Goal: Task Accomplishment & Management: Manage account settings

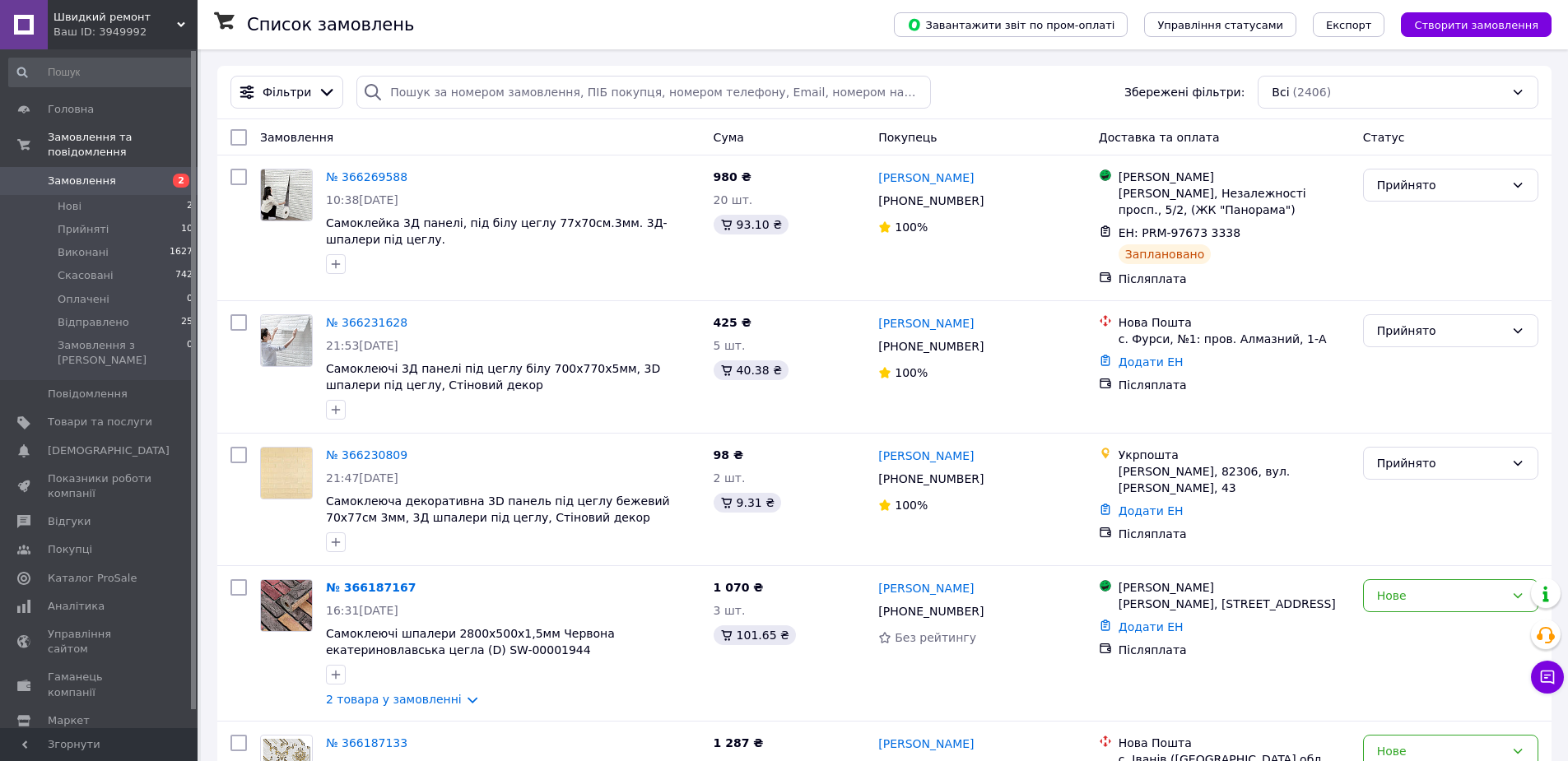
click at [457, 92] on input "search" at bounding box center [643, 92] width 574 height 33
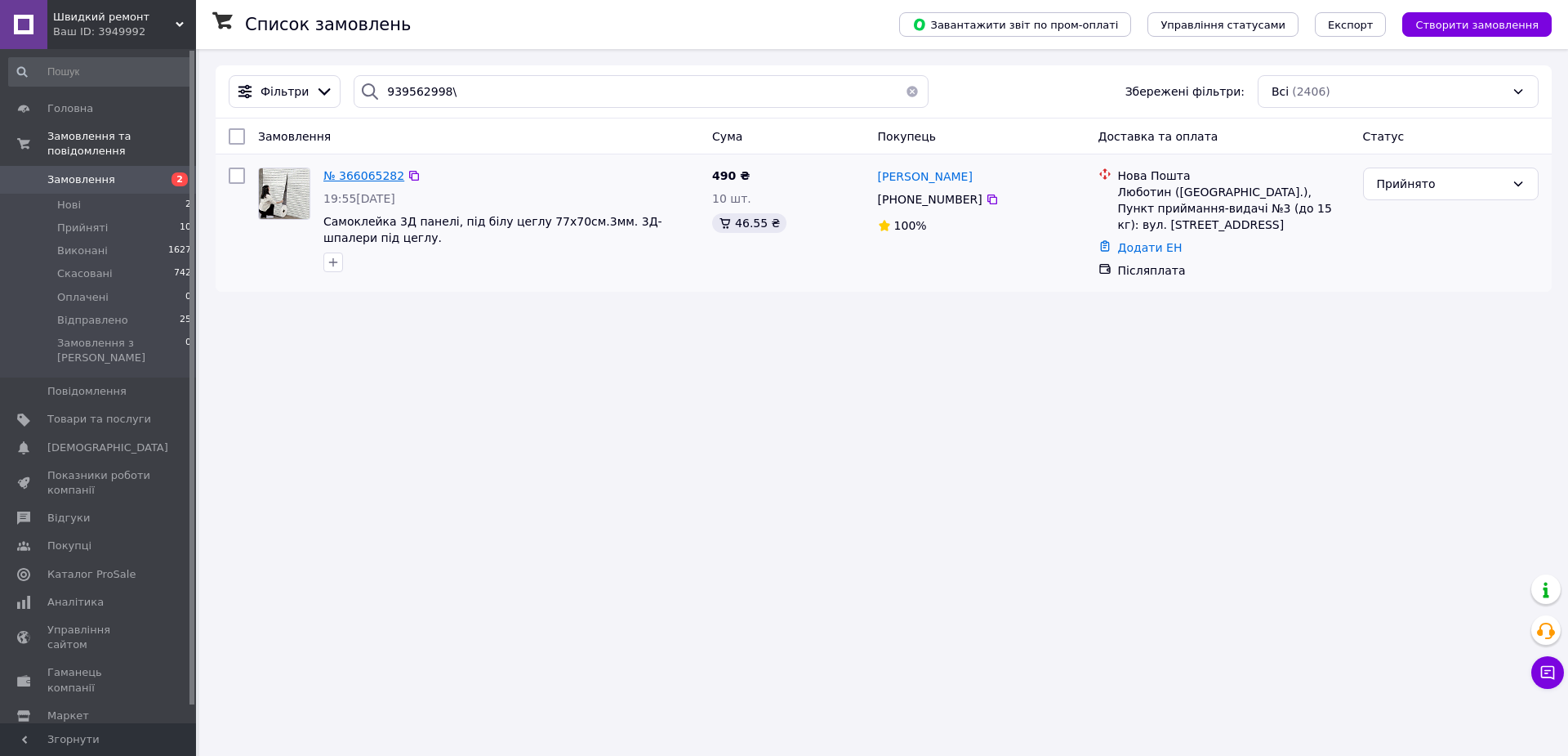
type input "939562998\"
click at [368, 177] on span "№ 366065282" at bounding box center [364, 175] width 81 height 13
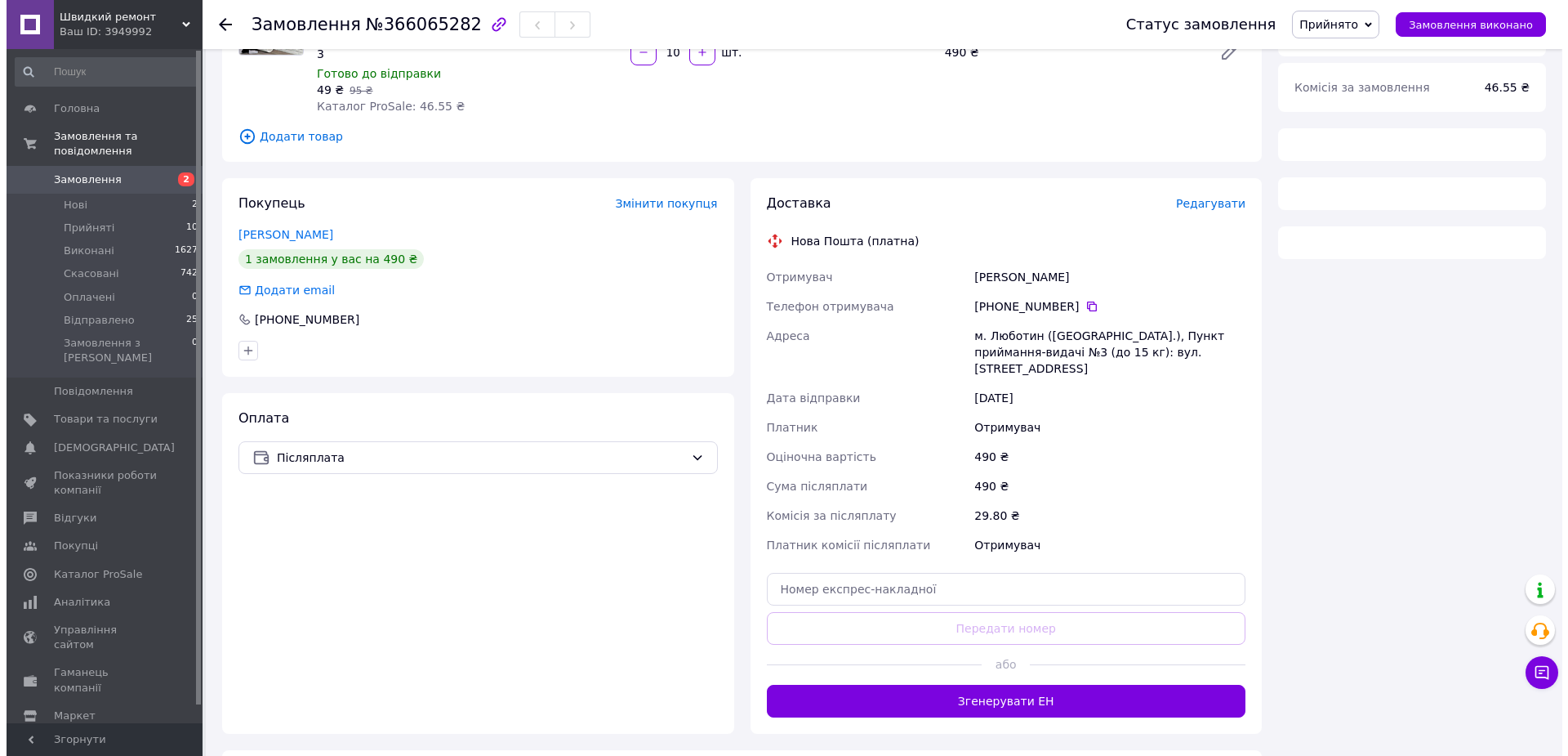
scroll to position [218, 0]
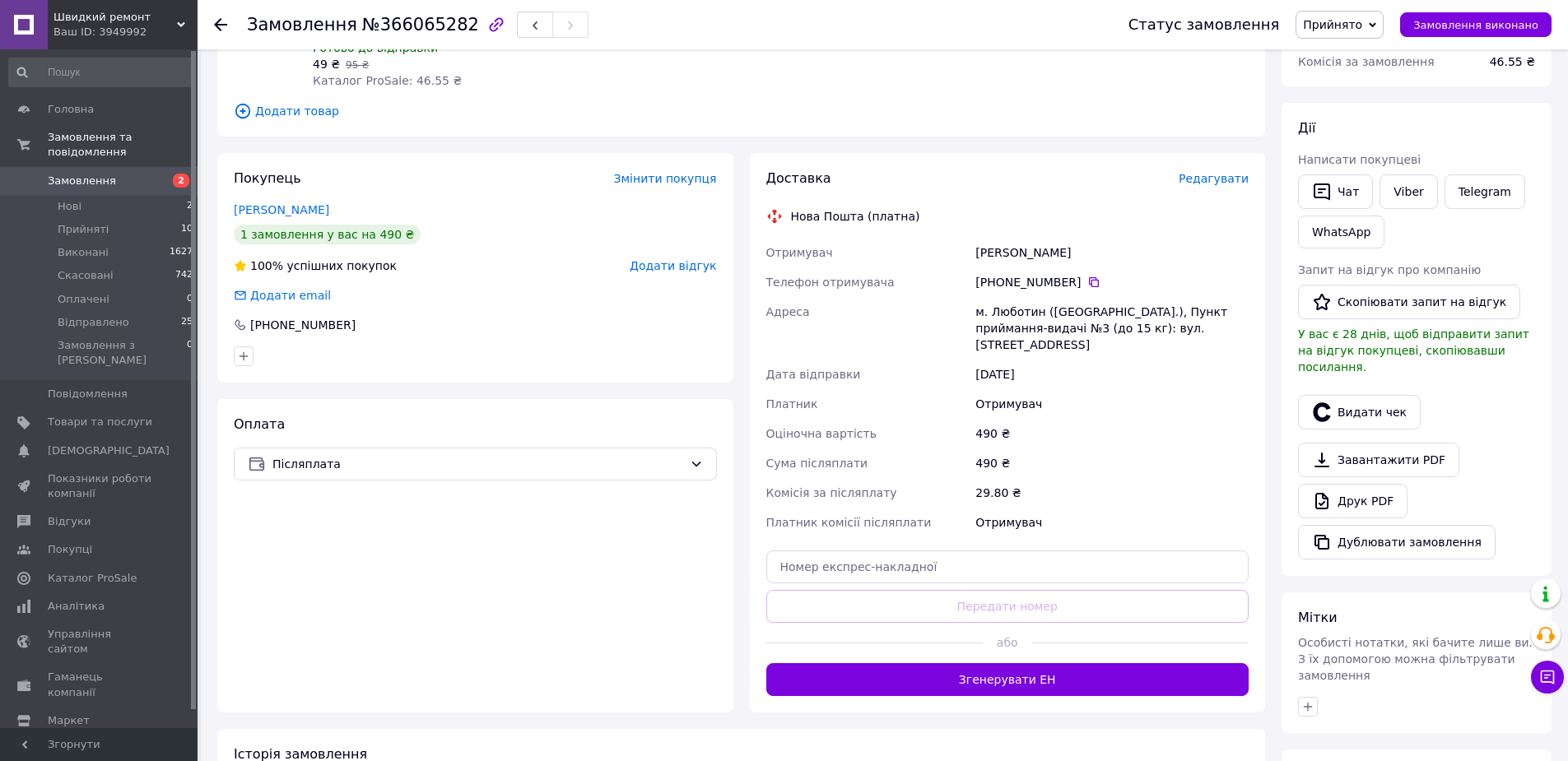
drag, startPoint x: 1146, startPoint y: 417, endPoint x: 976, endPoint y: 374, distance: 175.4
click at [976, 359] on div "м. Люботин ([GEOGRAPHIC_DATA].), Пункт приймання-видачі №3 (до 15 кг): вул. [ST…" at bounding box center [1112, 328] width 280 height 63
copy div "м. Люботин ([GEOGRAPHIC_DATA].), Пункт приймання-видачі №3 (до 15 кг): вул. [ST…"
click at [1209, 185] on span "Редагувати" at bounding box center [1213, 178] width 70 height 13
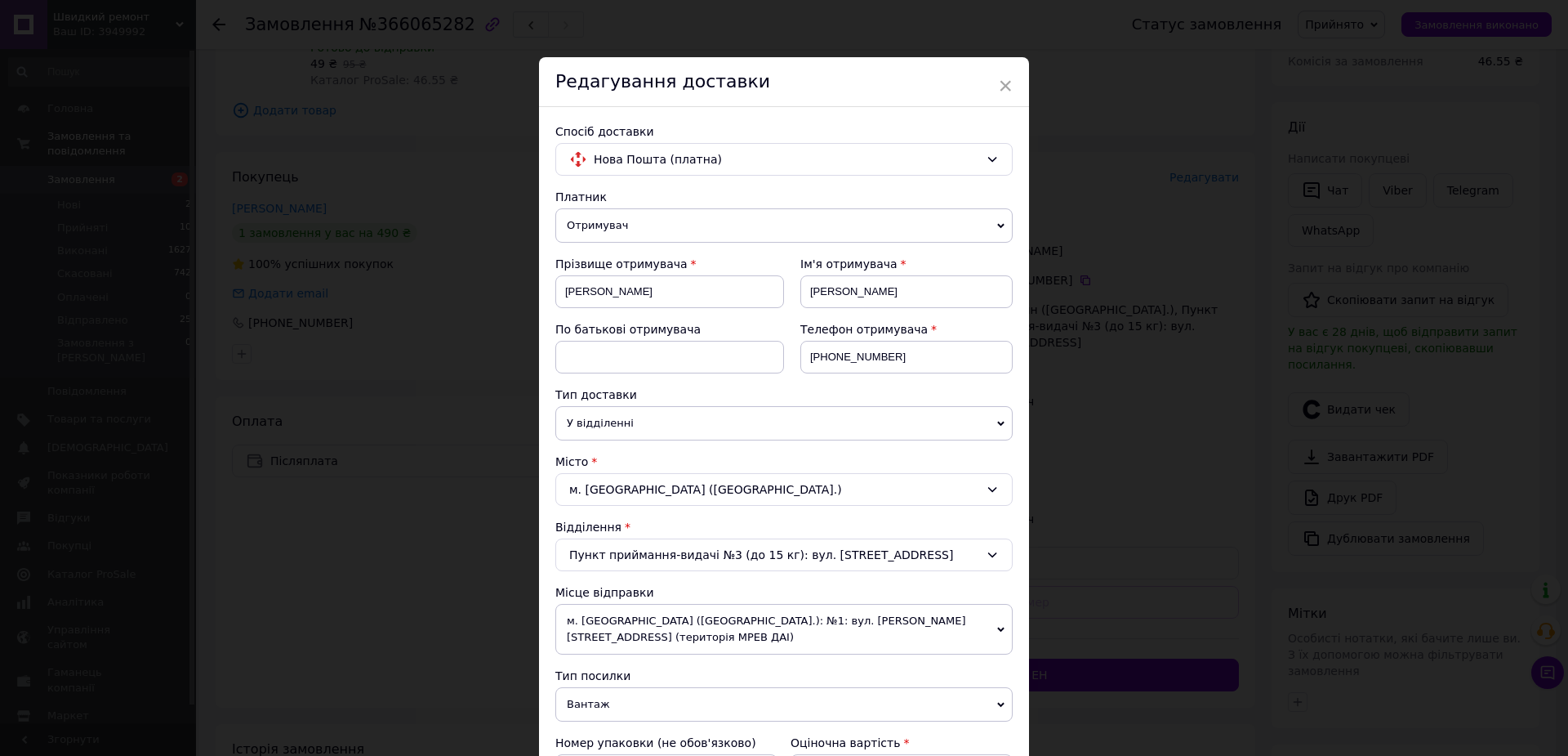
scroll to position [436, 0]
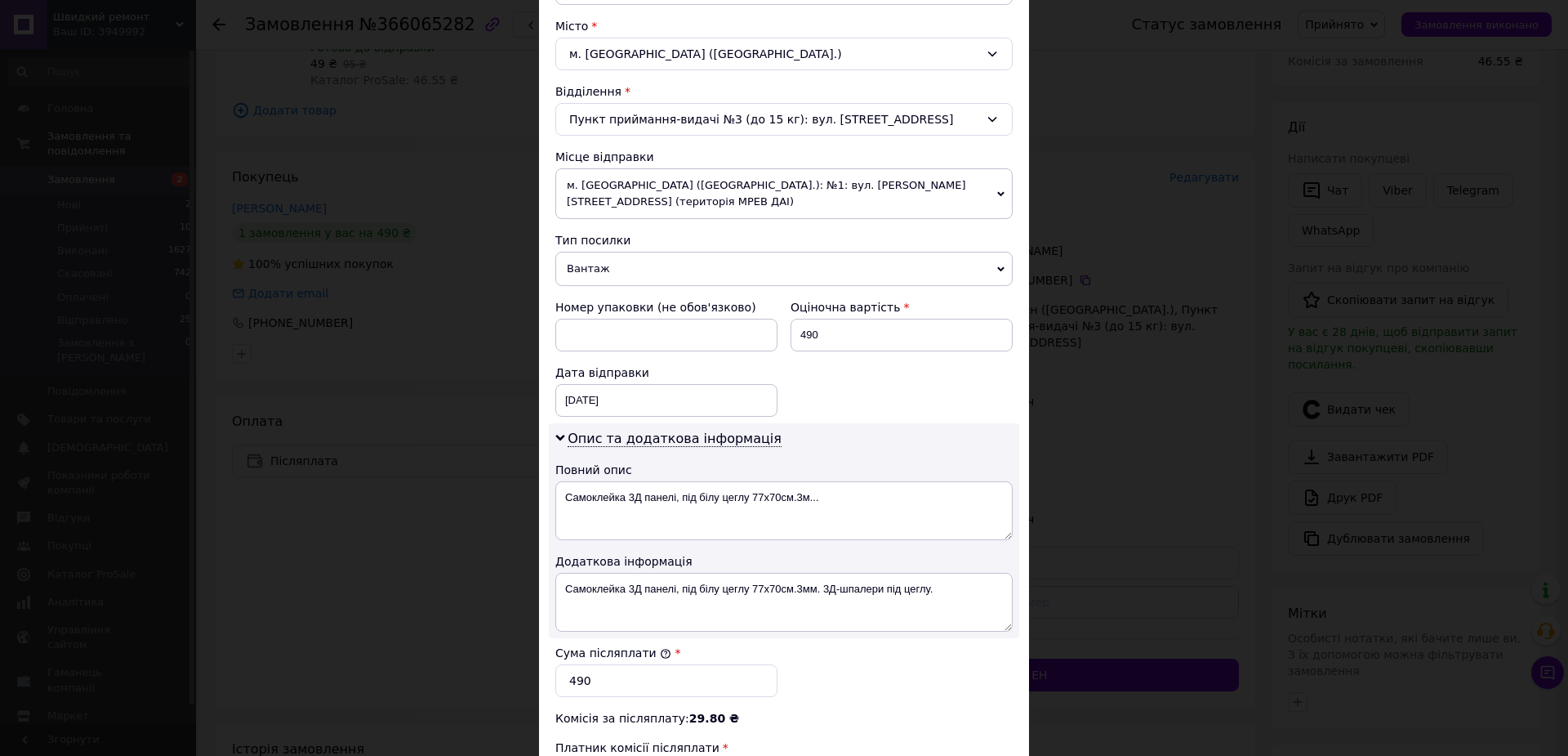
click at [850, 136] on div "Пункт приймання-видачі №3 (до 15 кг): вул. [STREET_ADDRESS]" at bounding box center [784, 119] width 458 height 33
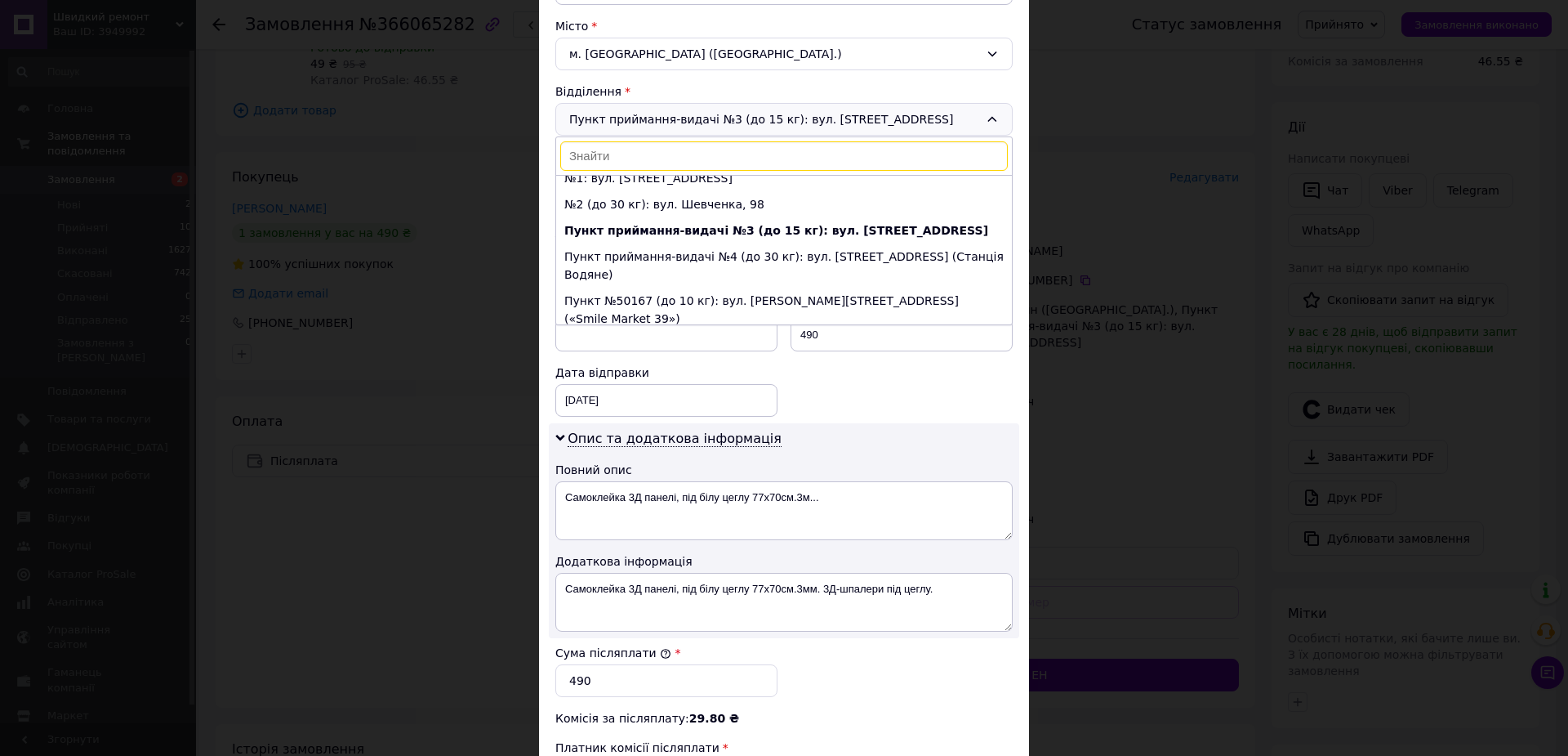
scroll to position [0, 0]
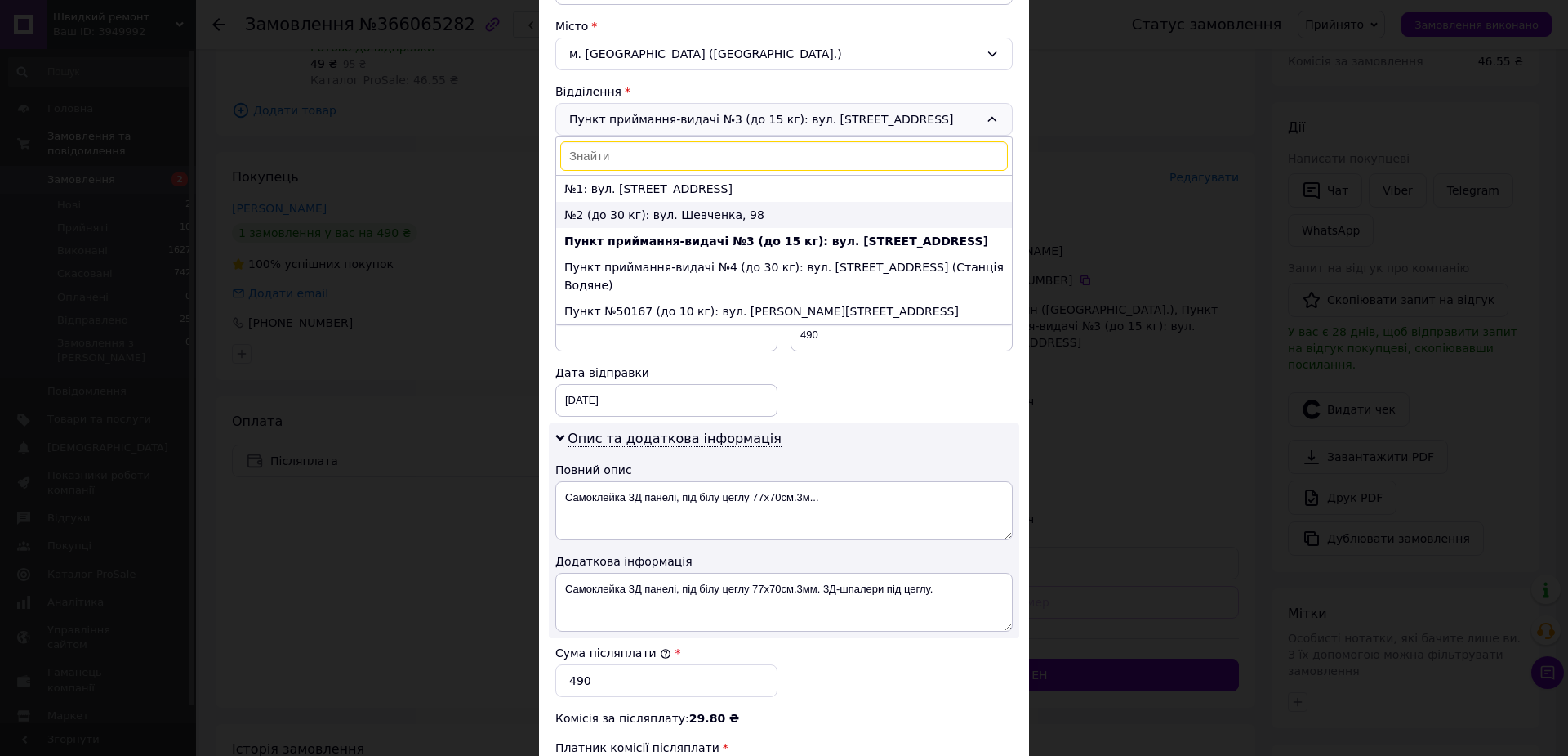
click at [726, 228] on li "№2 (до 30 кг): вул. Шевченка, 98" at bounding box center [783, 215] width 456 height 26
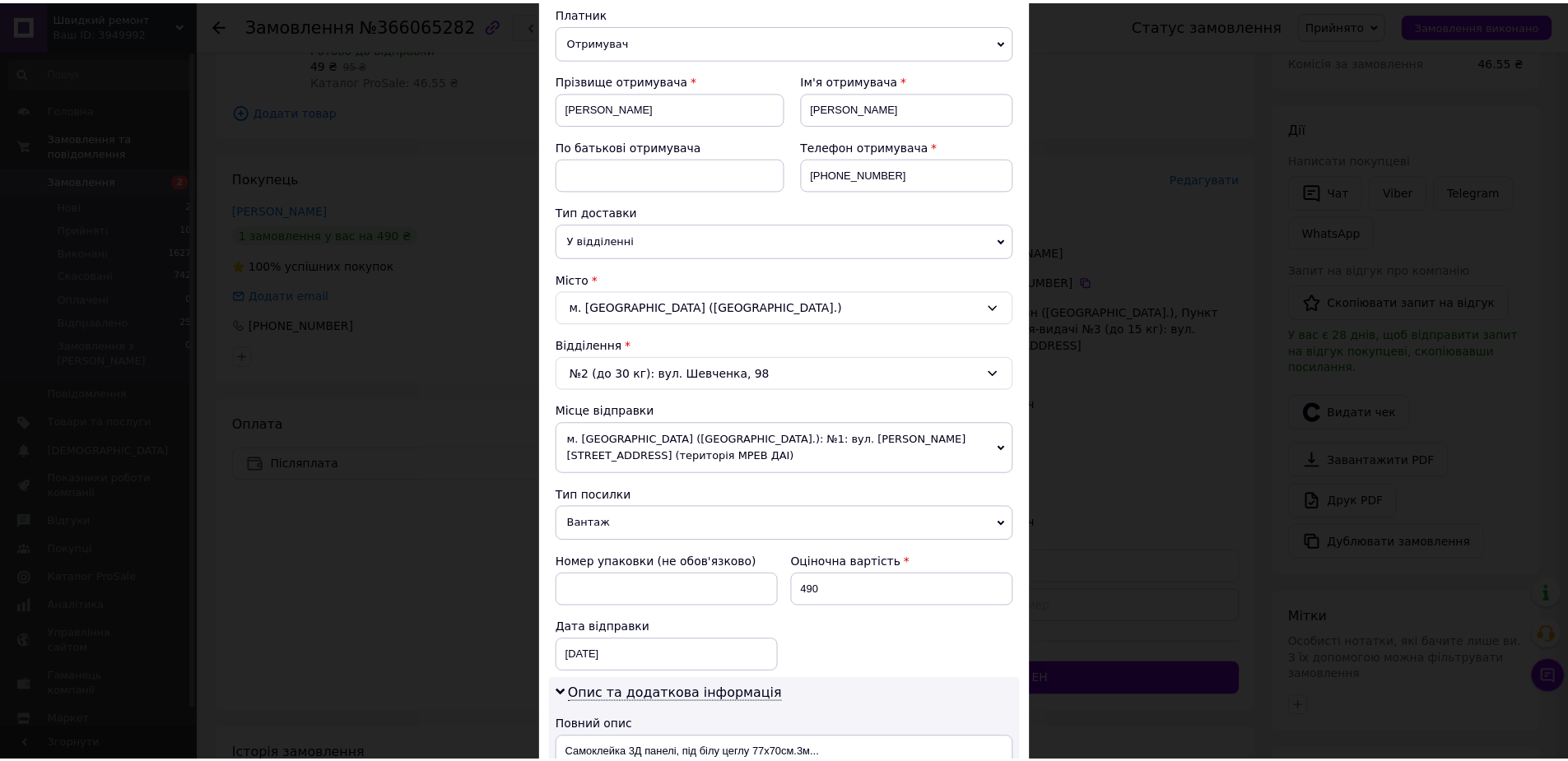
scroll to position [844, 0]
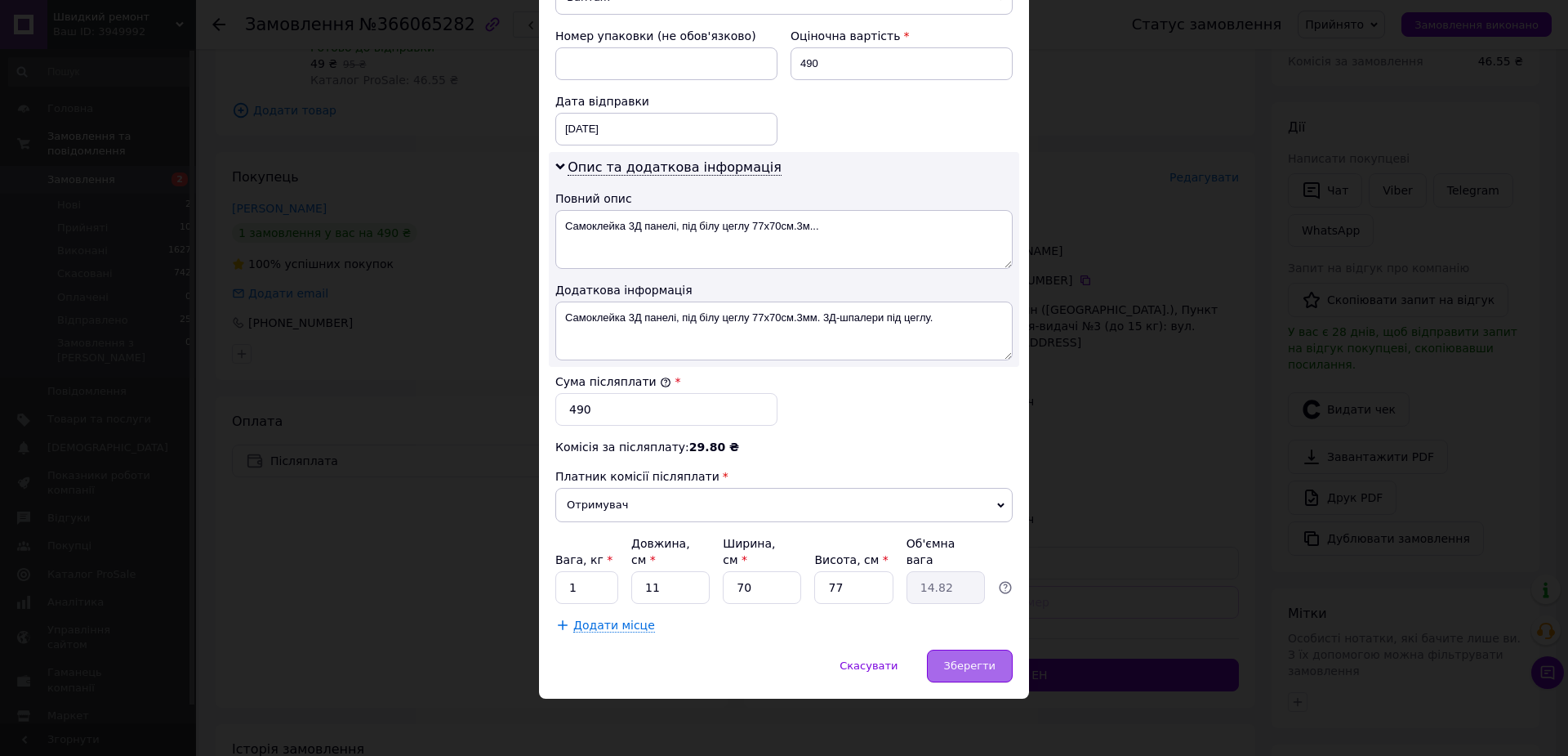
click at [957, 665] on span "Зберегти" at bounding box center [969, 665] width 51 height 12
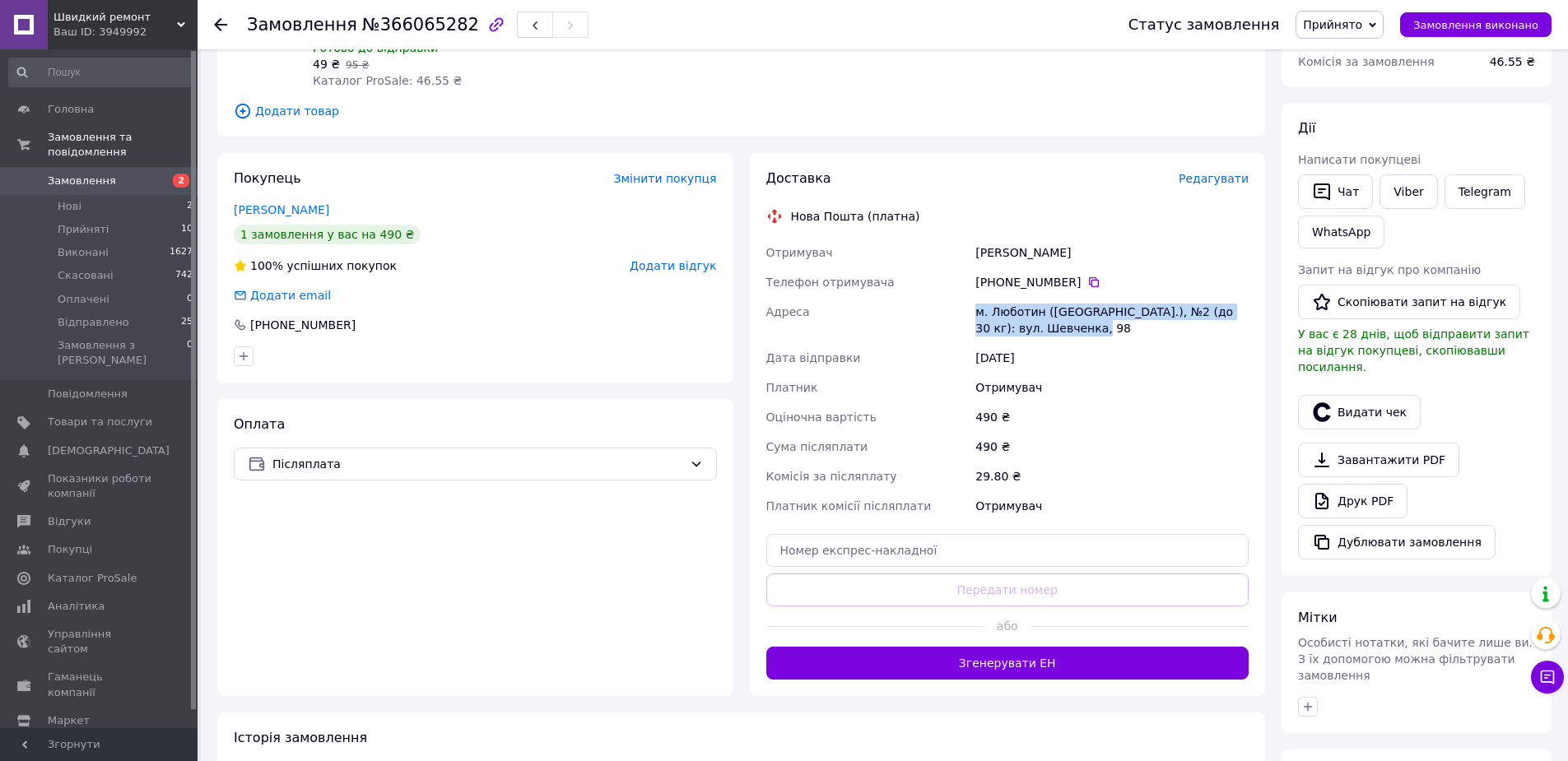
drag, startPoint x: 1147, startPoint y: 396, endPoint x: 974, endPoint y: 377, distance: 174.0
click at [974, 343] on div "м. Люботин ([GEOGRAPHIC_DATA].), №2 (до 30 кг): вул. Шевченка, 98" at bounding box center [1112, 320] width 280 height 46
copy div "м. Люботин ([GEOGRAPHIC_DATA].), №2 (до 30 кг): вул. Шевченка, 98"
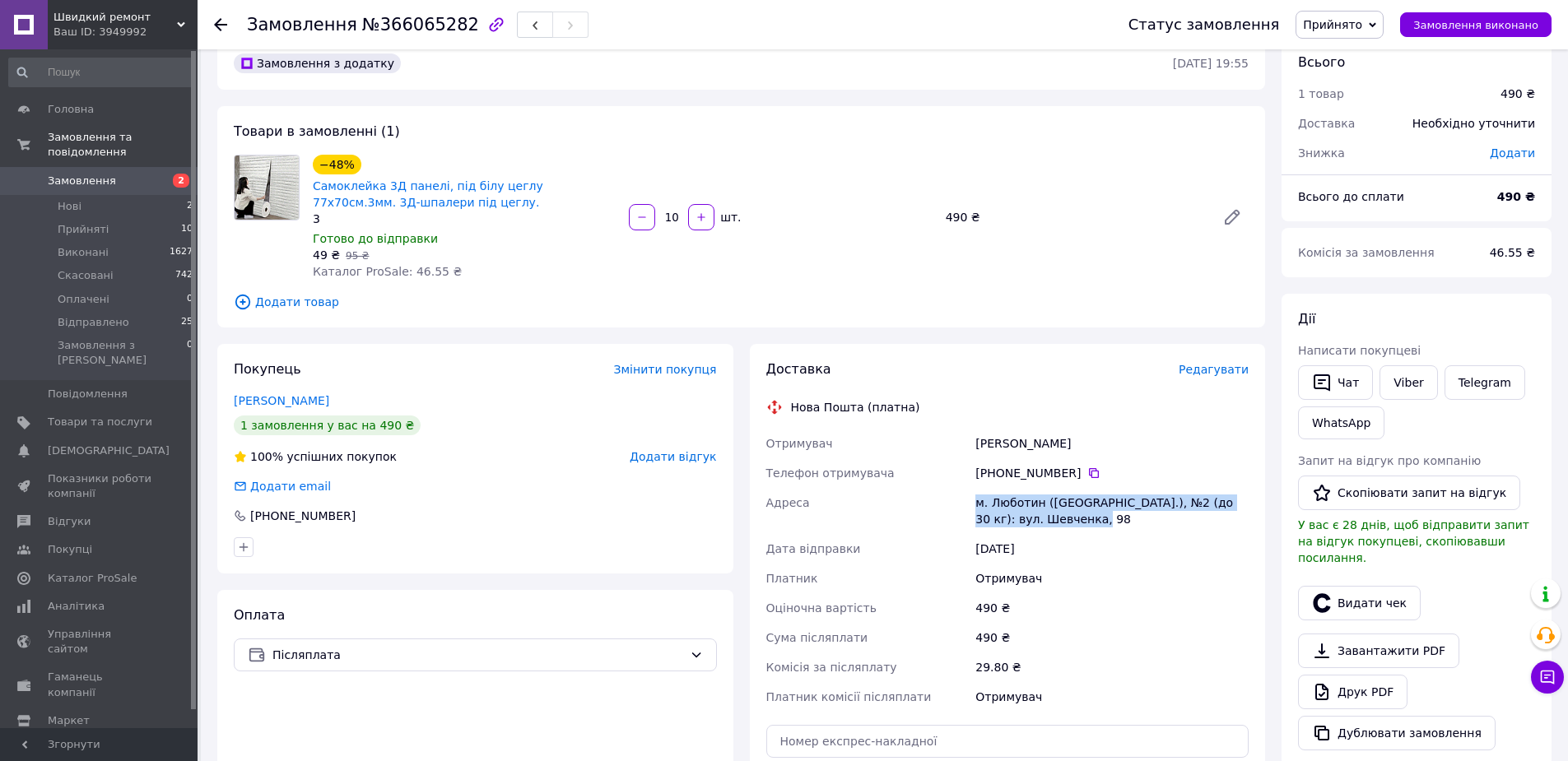
scroll to position [0, 0]
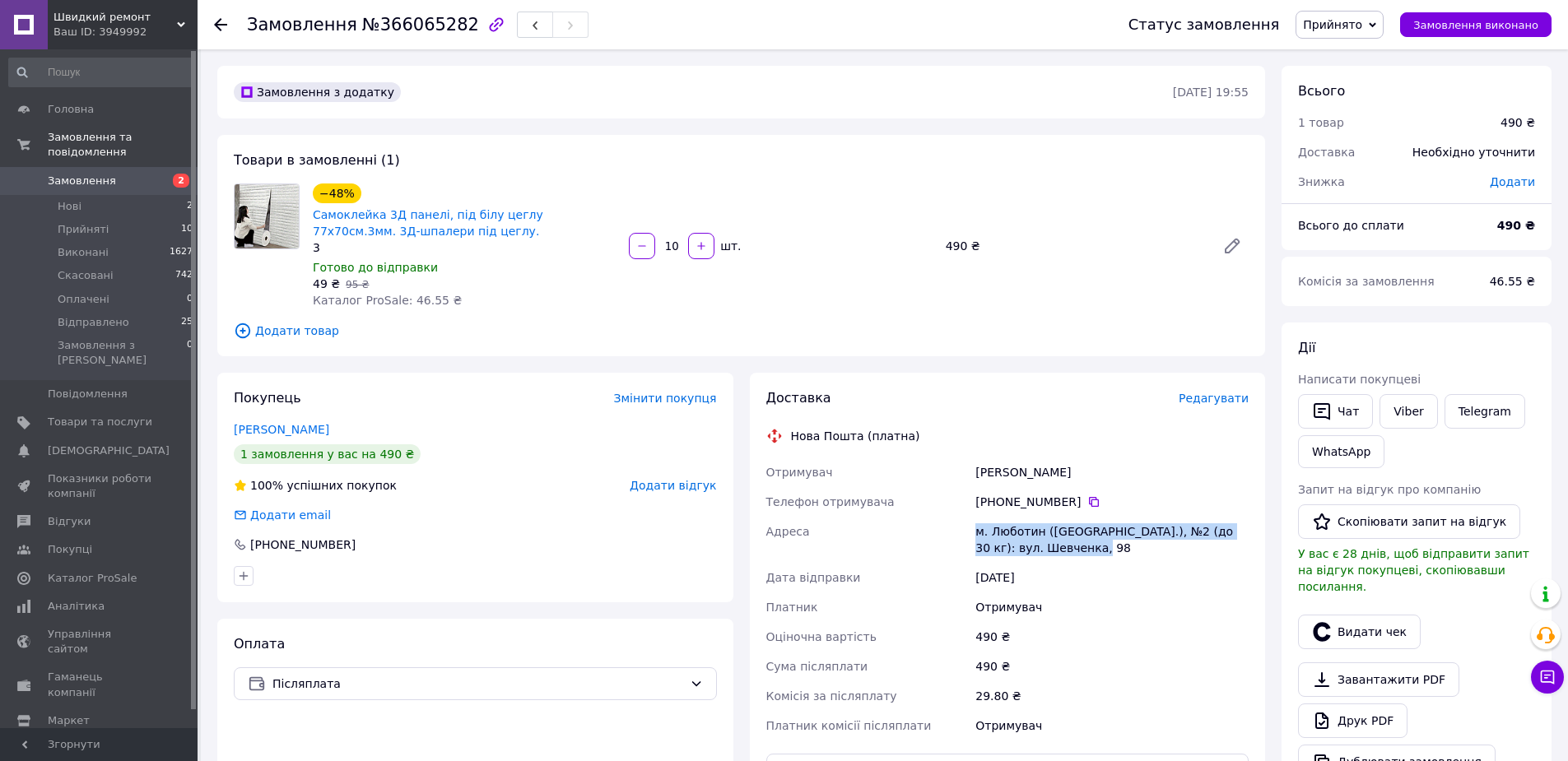
click at [124, 167] on link "Замовлення 2" at bounding box center [101, 181] width 202 height 28
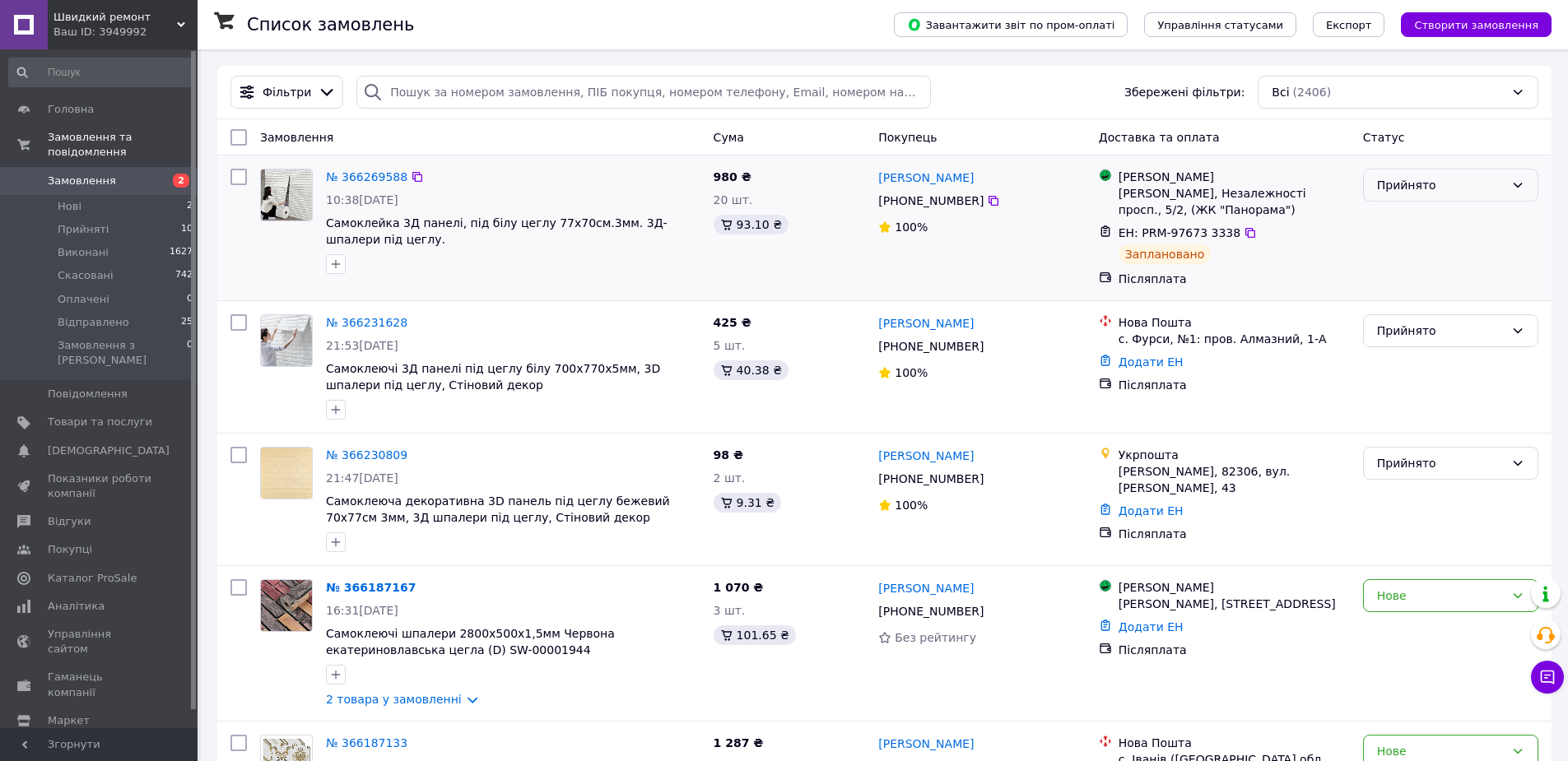
click at [1443, 194] on div "Прийнято" at bounding box center [1440, 186] width 128 height 18
click at [1417, 334] on li "Відправлено" at bounding box center [1451, 320] width 174 height 30
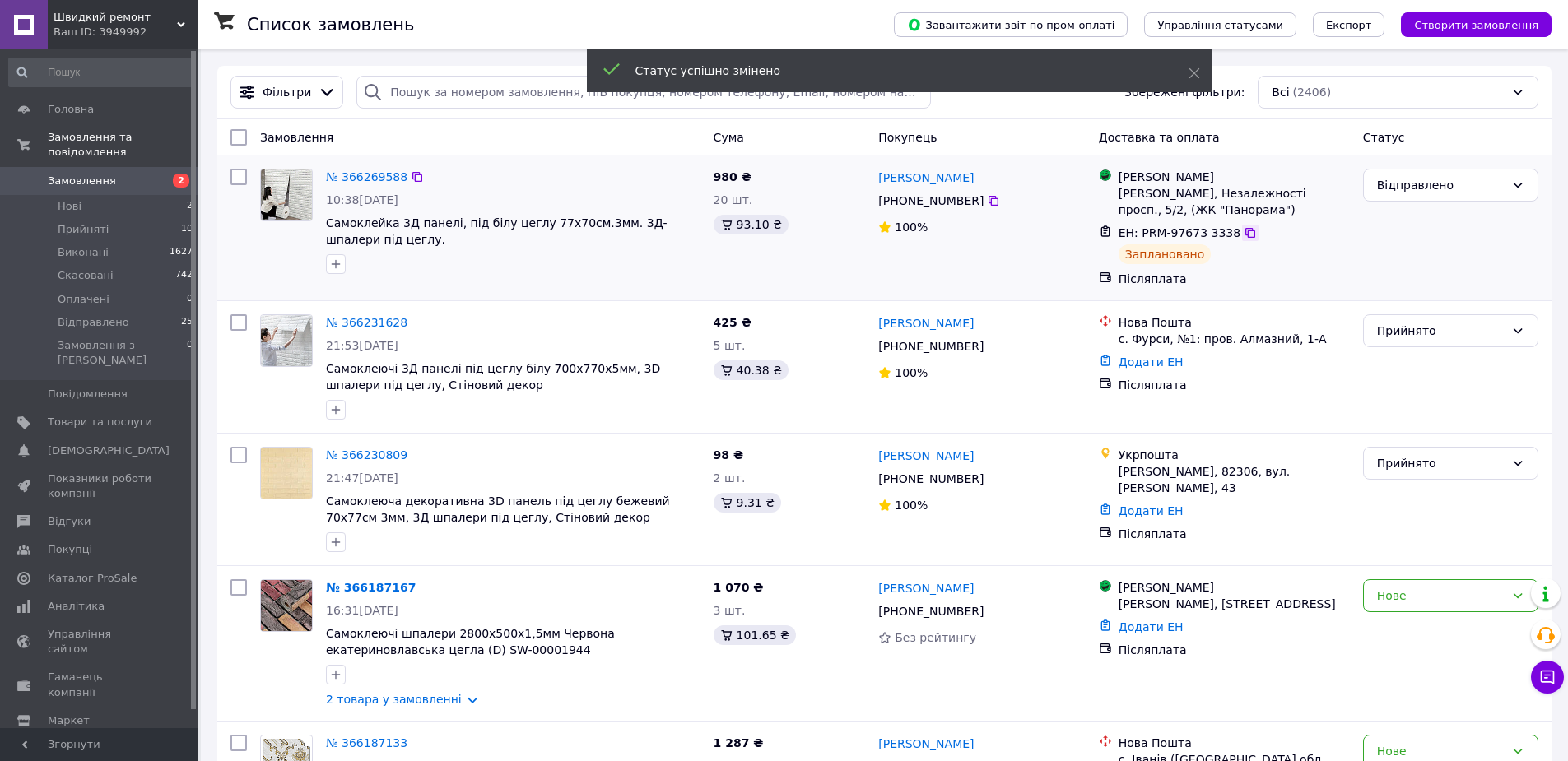
click at [1255, 237] on icon at bounding box center [1249, 233] width 10 height 10
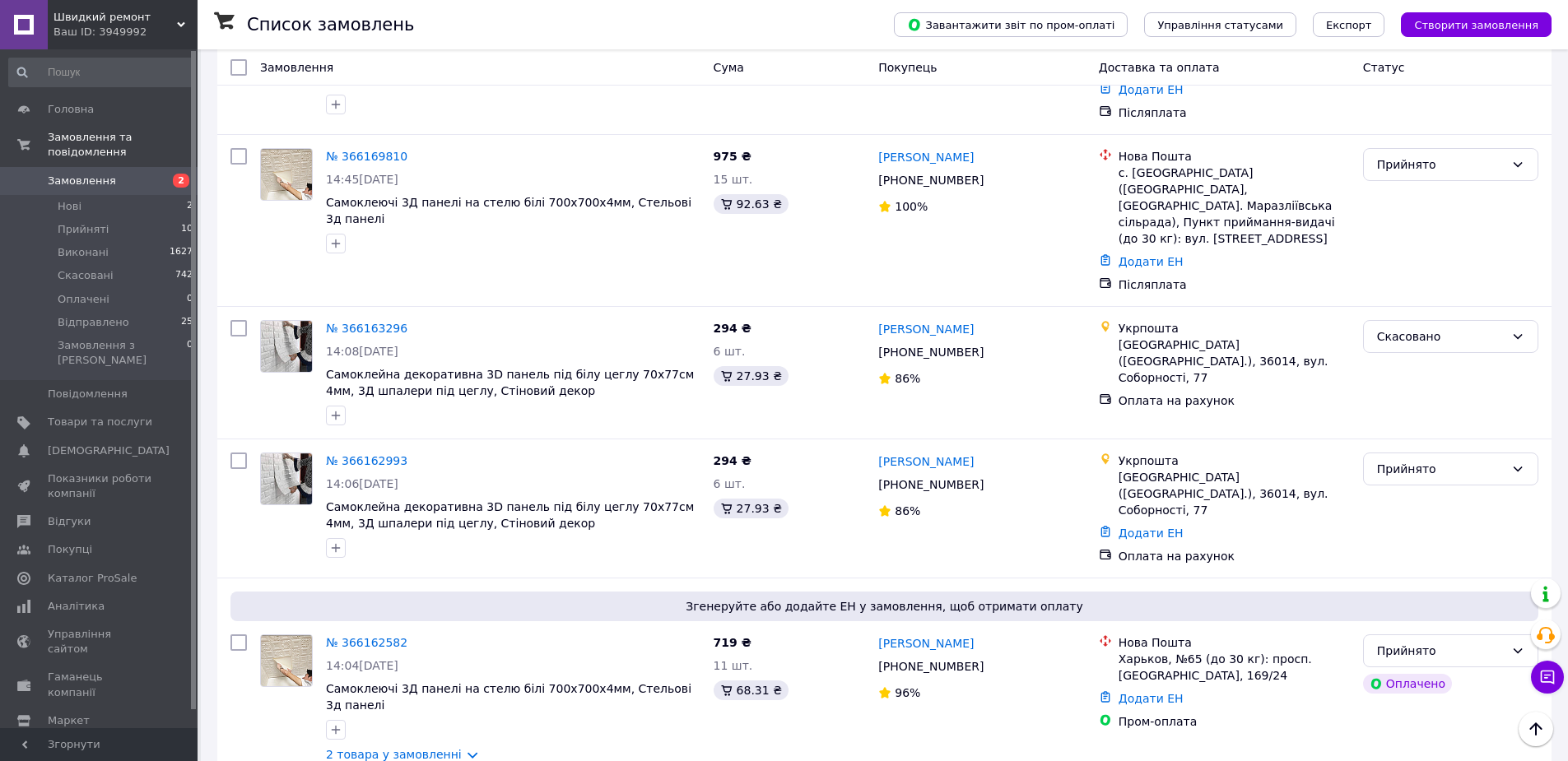
scroll to position [877, 0]
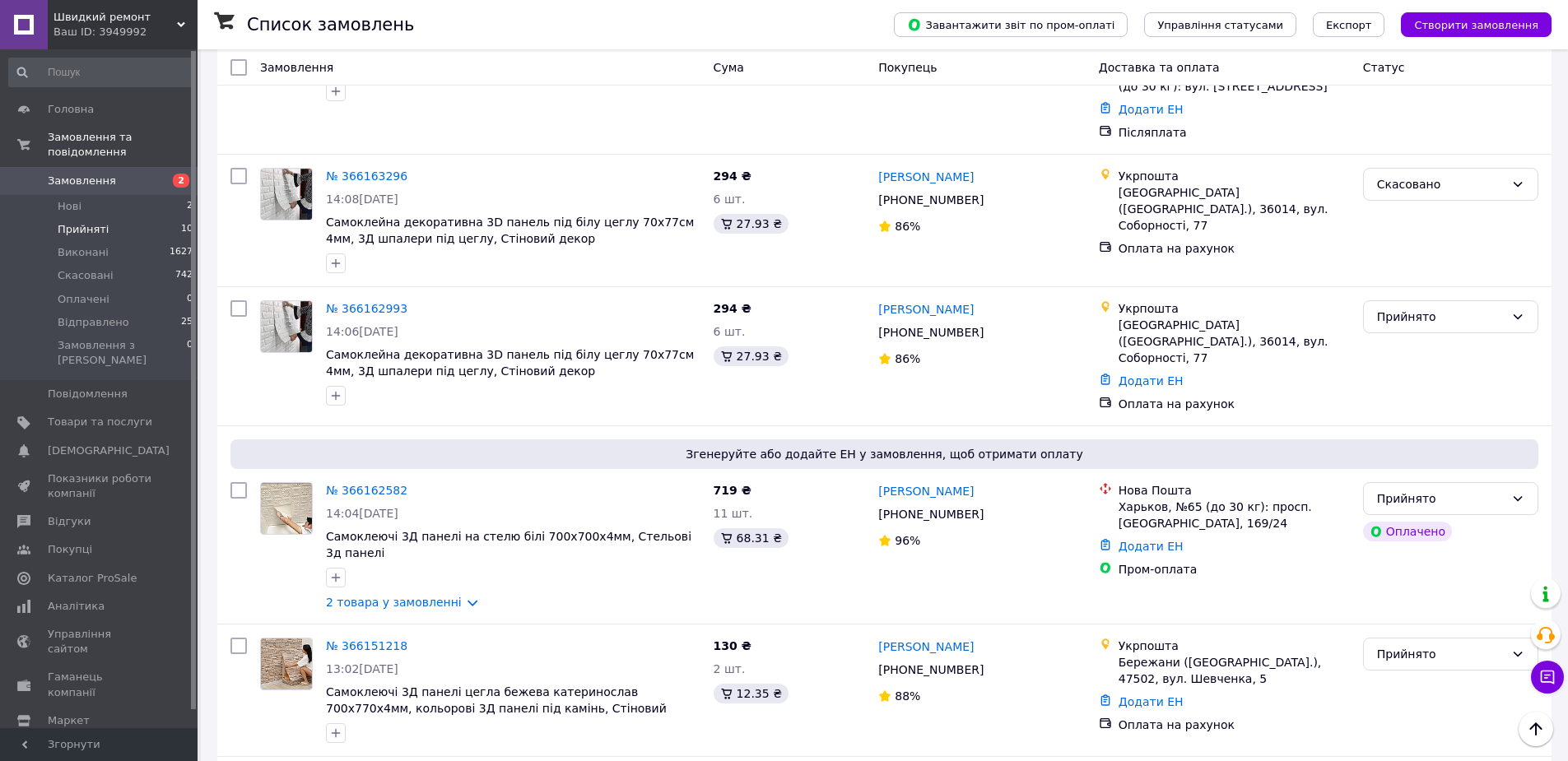
click at [80, 222] on span "Прийняті" at bounding box center [82, 229] width 51 height 15
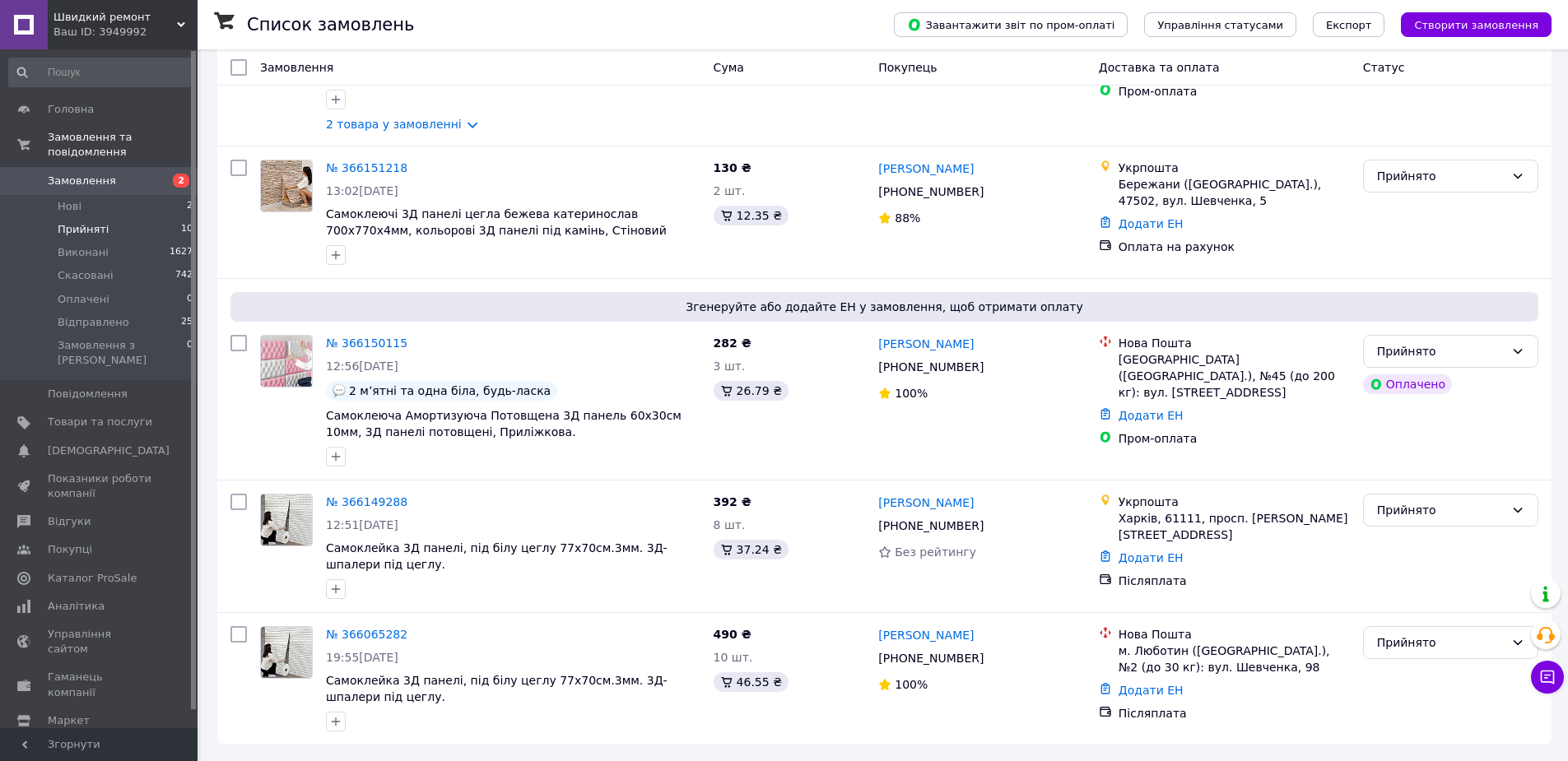
scroll to position [1045, 0]
click at [1144, 687] on link "Додати ЕН" at bounding box center [1150, 690] width 65 height 13
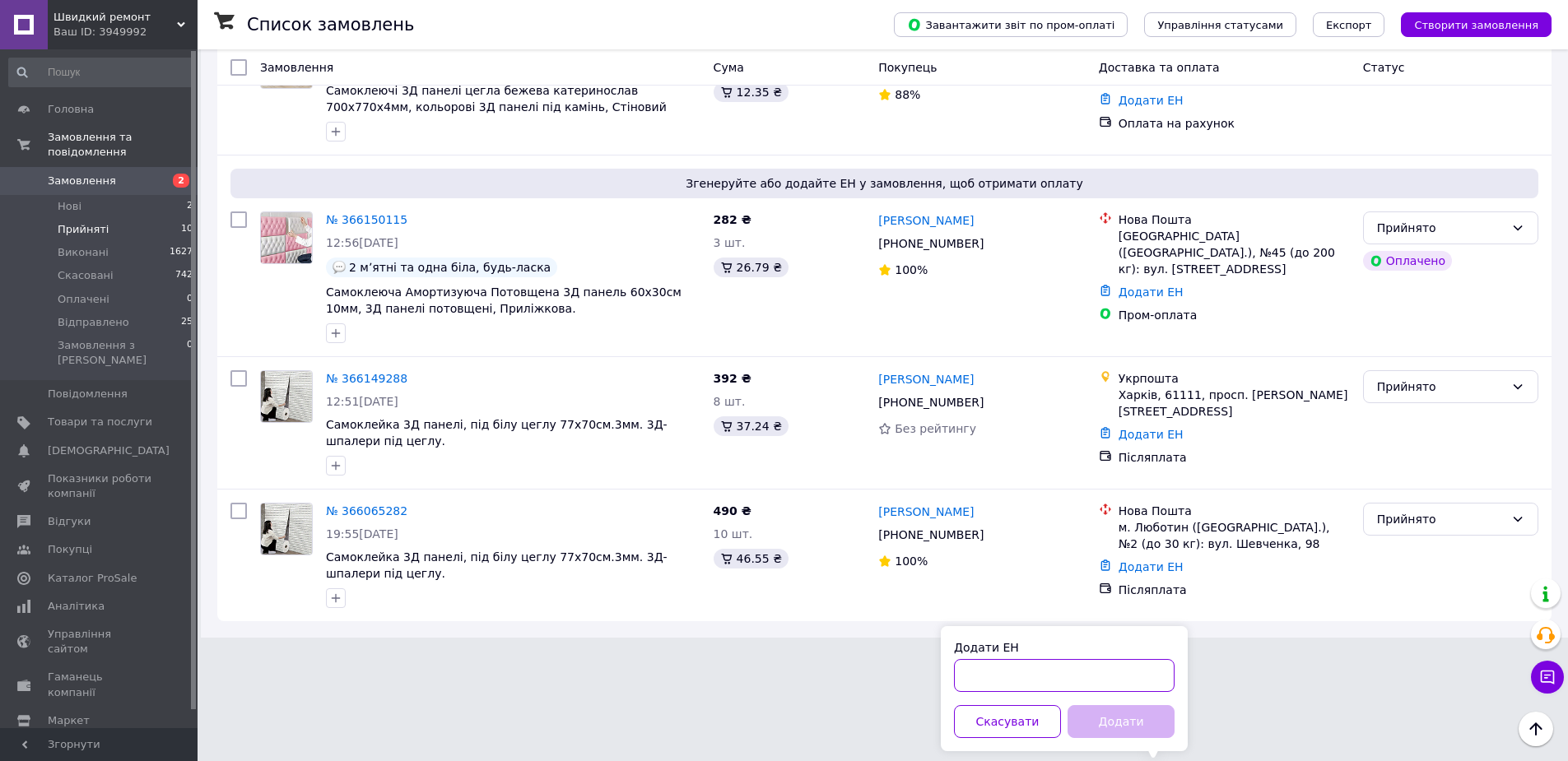
click at [988, 658] on input "Додати ЕН" at bounding box center [1064, 675] width 221 height 33
paste input "20451269146181"
type input "20451269146181"
click at [1094, 705] on button "Додати" at bounding box center [1121, 721] width 107 height 33
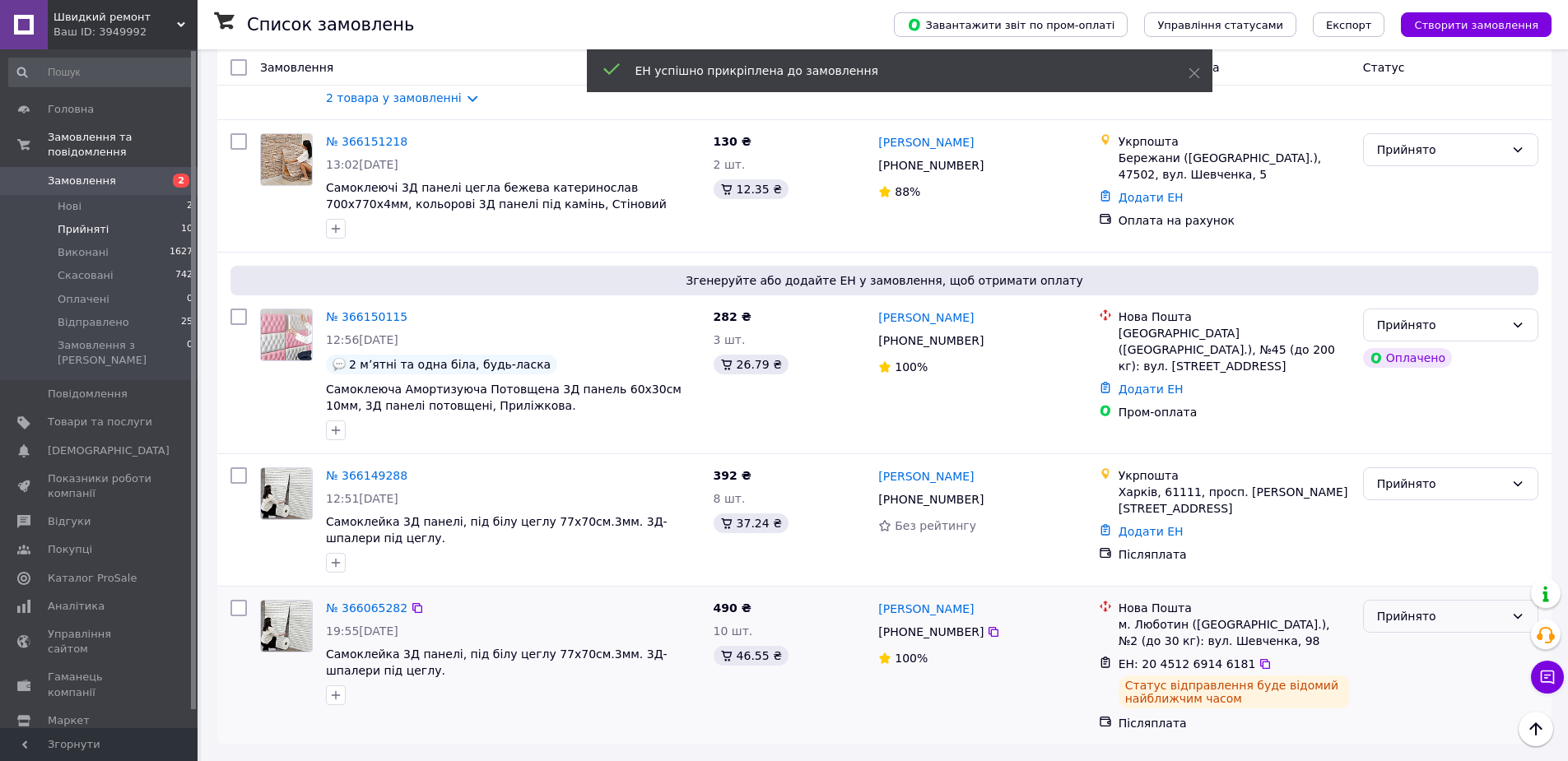
click at [1403, 625] on div "Прийнято" at bounding box center [1440, 616] width 128 height 18
click at [1423, 591] on li "Відправлено" at bounding box center [1451, 587] width 174 height 30
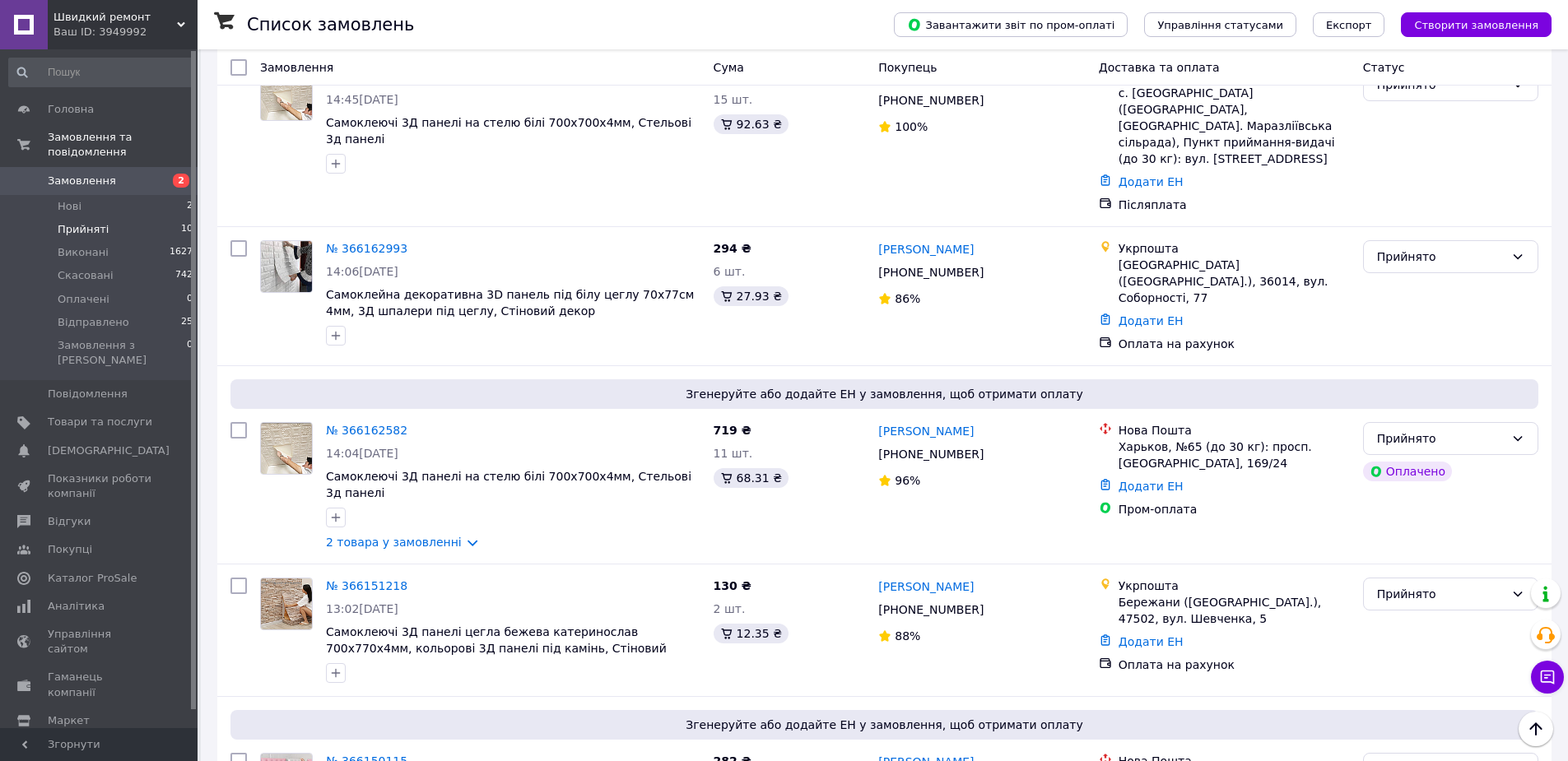
scroll to position [387, 0]
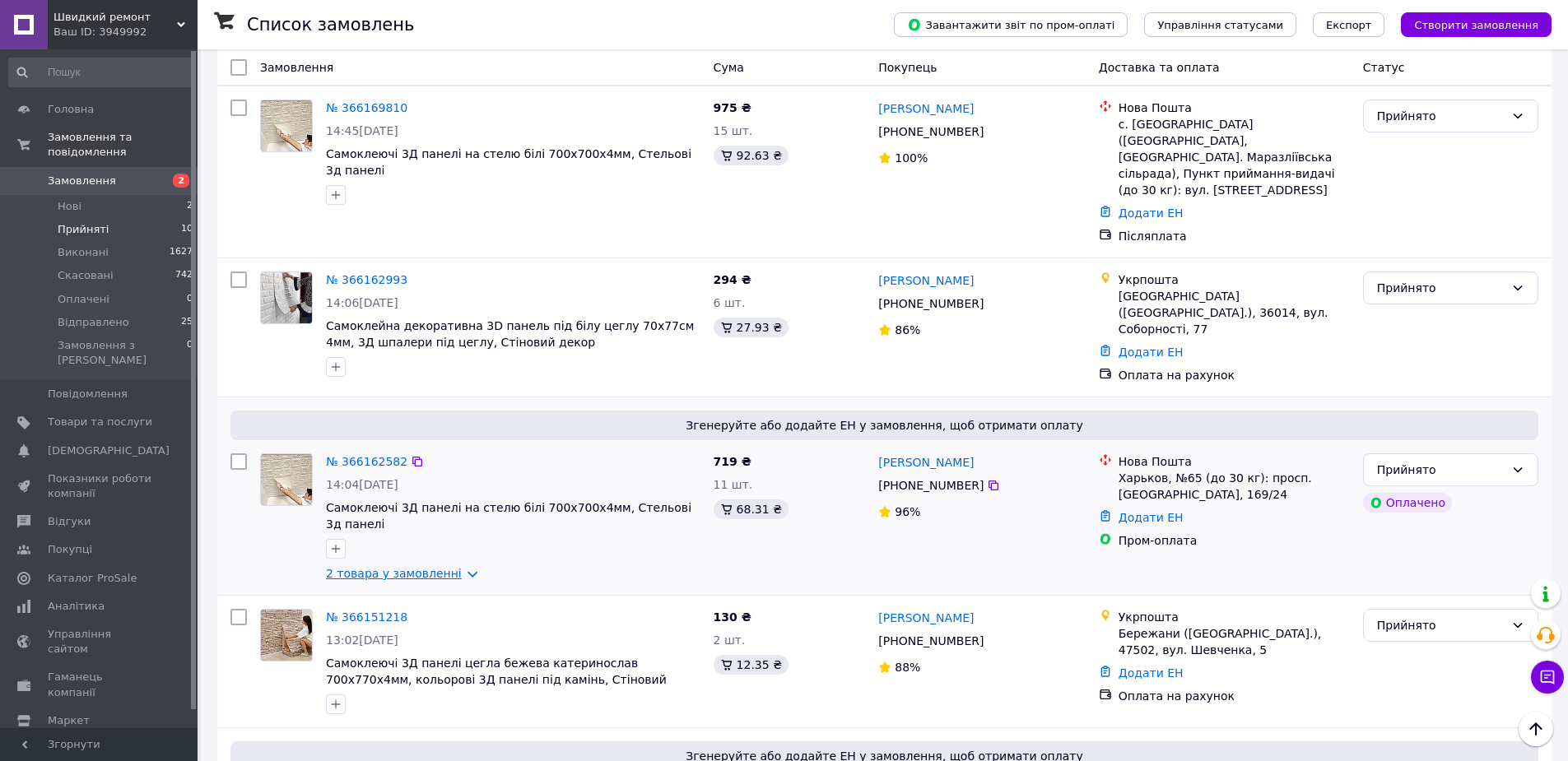
click at [462, 580] on link "2 товара у замовленні" at bounding box center [394, 574] width 136 height 13
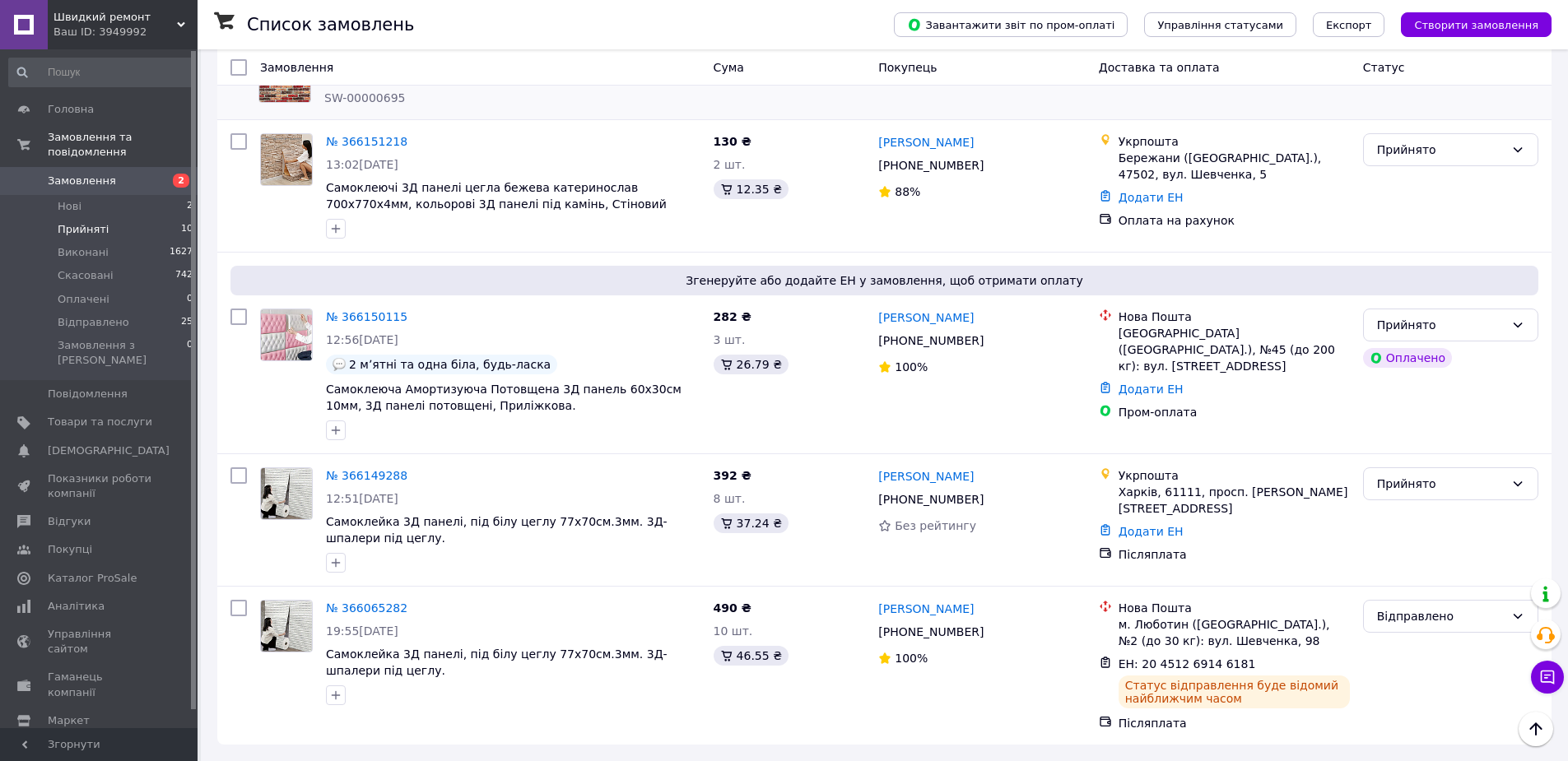
scroll to position [0, 0]
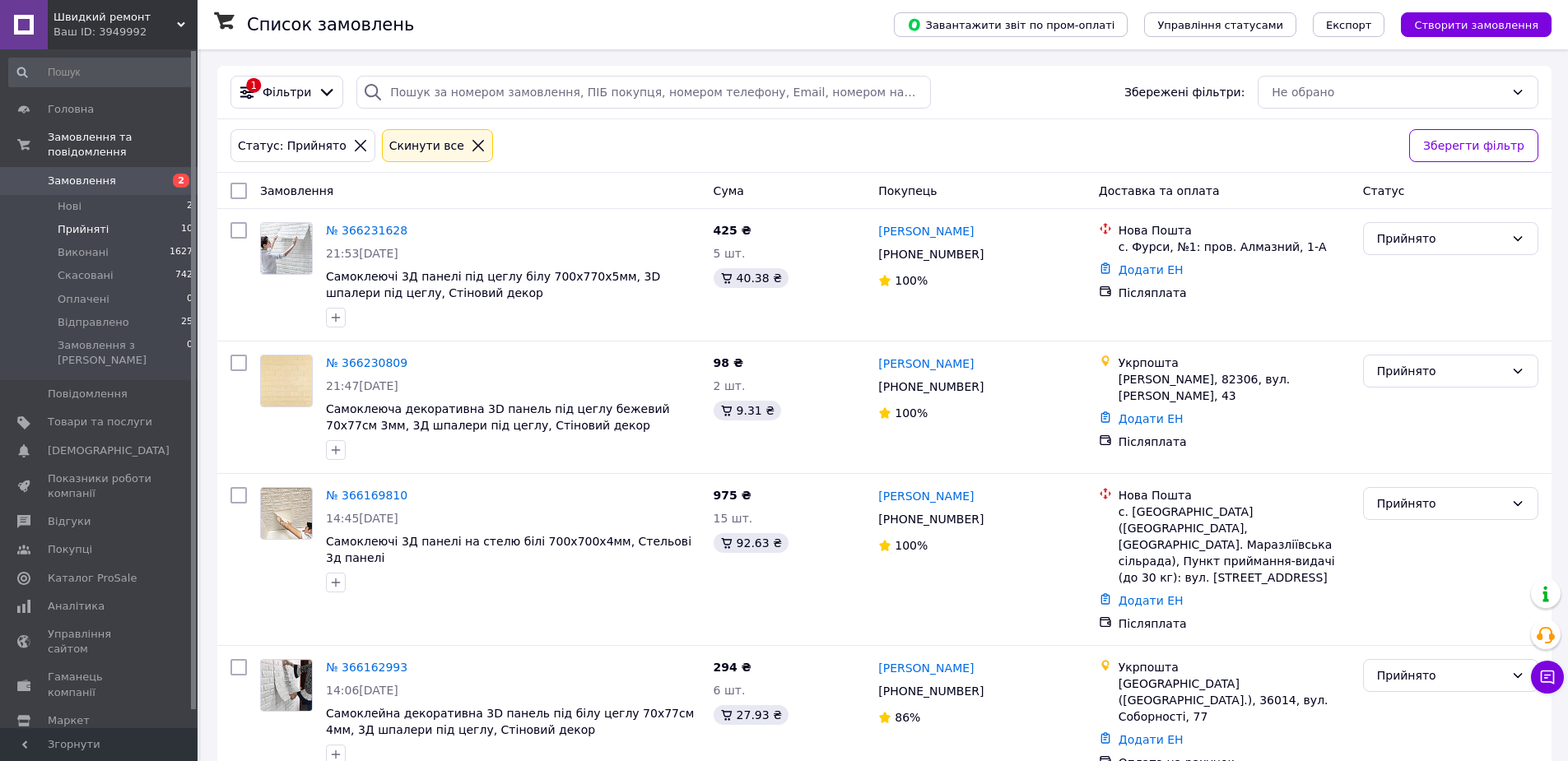
click at [89, 174] on span "Замовлення" at bounding box center [82, 181] width 68 height 15
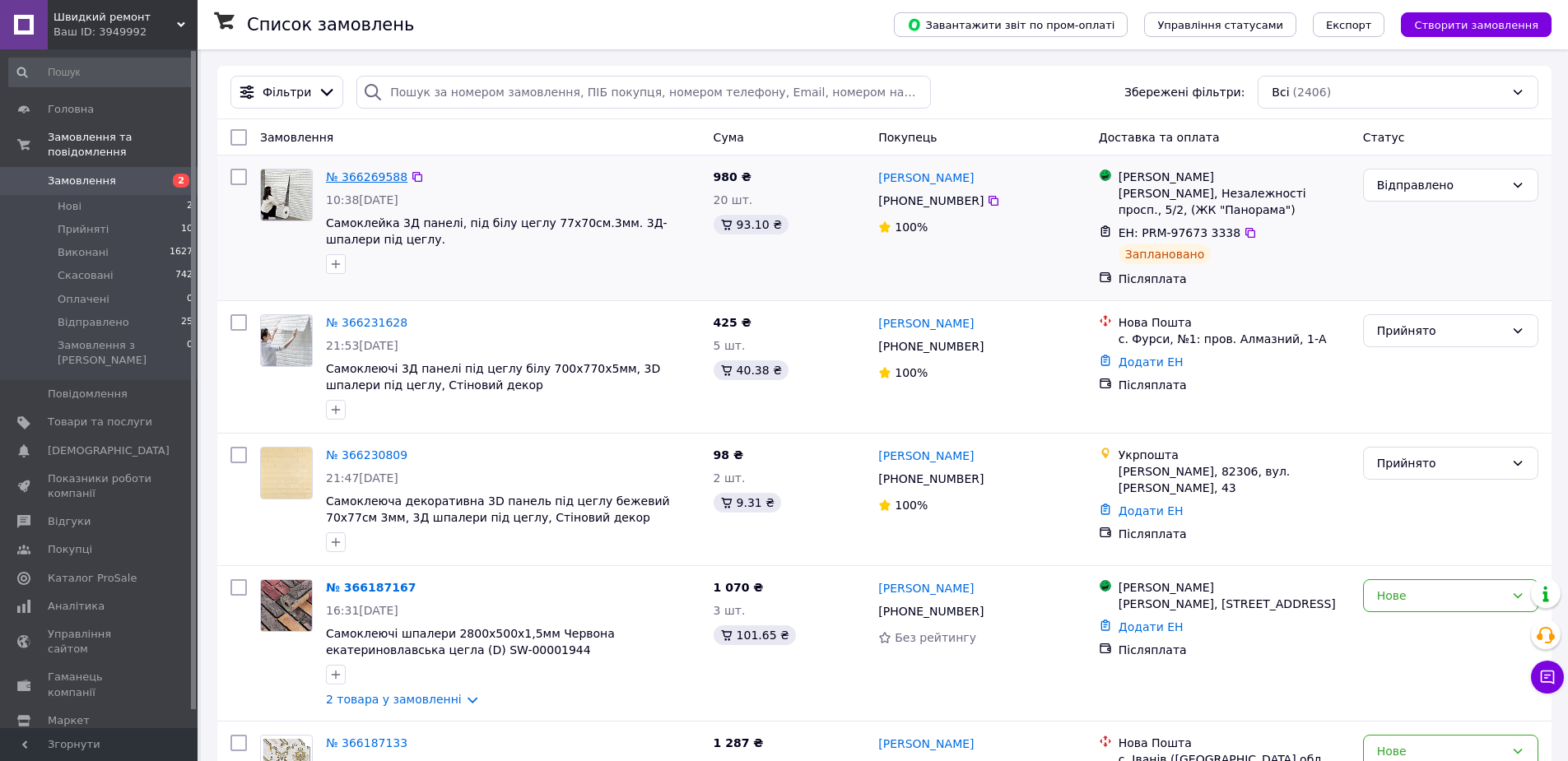
click at [348, 183] on link "№ 366269588" at bounding box center [367, 176] width 81 height 13
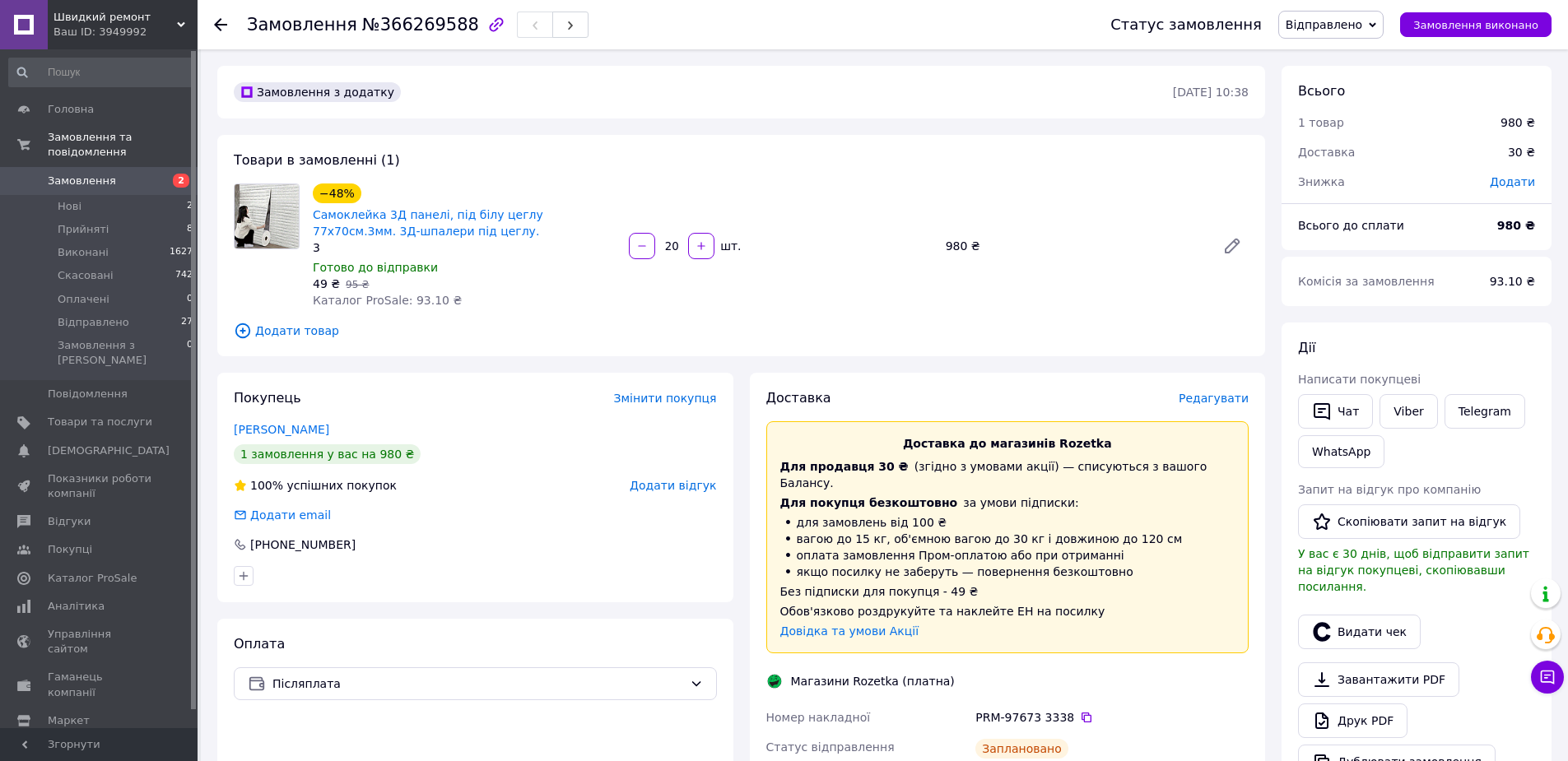
click at [229, 21] on div at bounding box center [231, 24] width 33 height 49
click at [216, 24] on use at bounding box center [221, 25] width 13 height 13
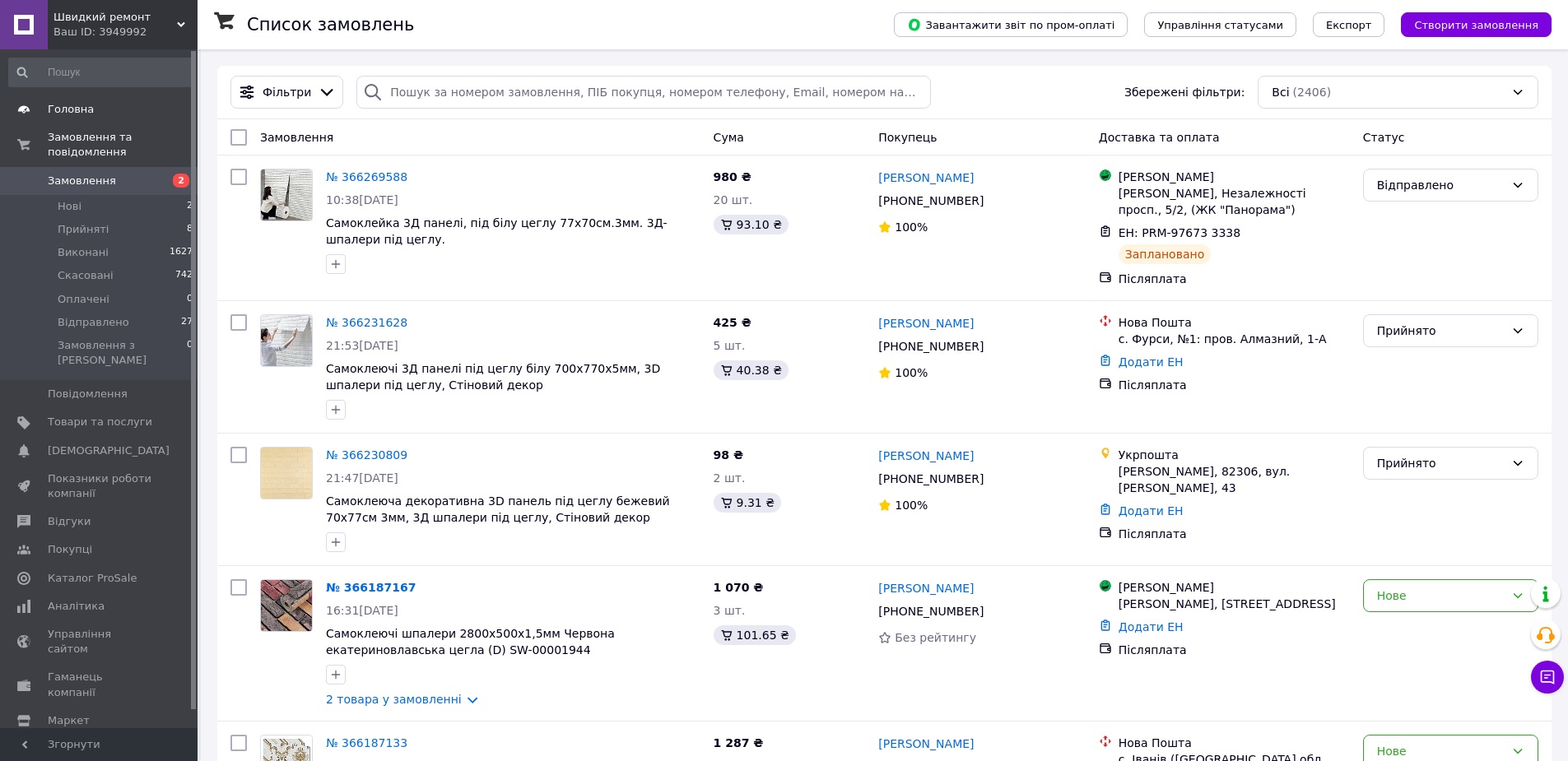
click at [79, 115] on span "Головна" at bounding box center [71, 109] width 46 height 15
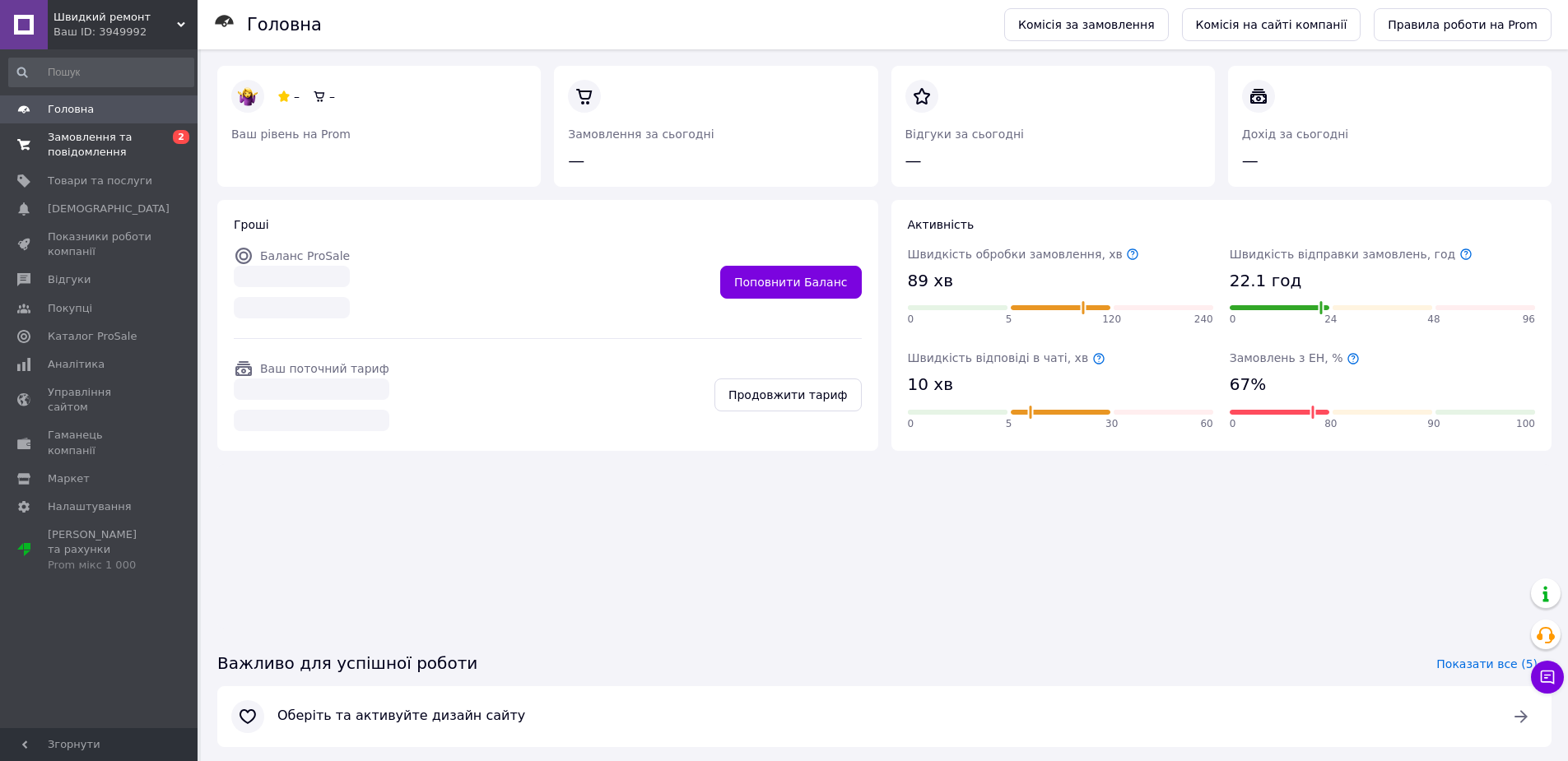
click at [87, 151] on span "Замовлення та повідомлення" at bounding box center [100, 145] width 104 height 30
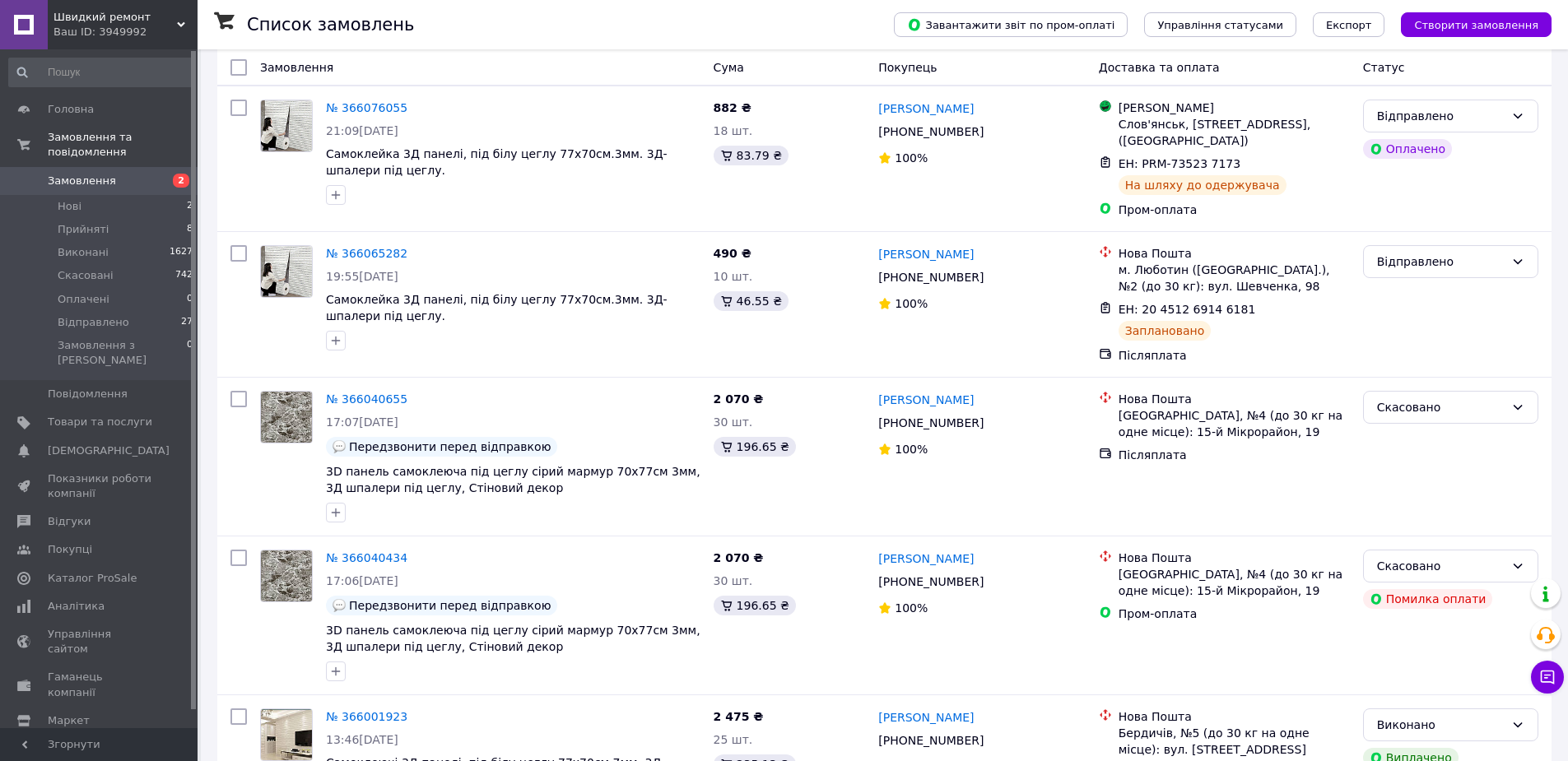
scroll to position [2343, 0]
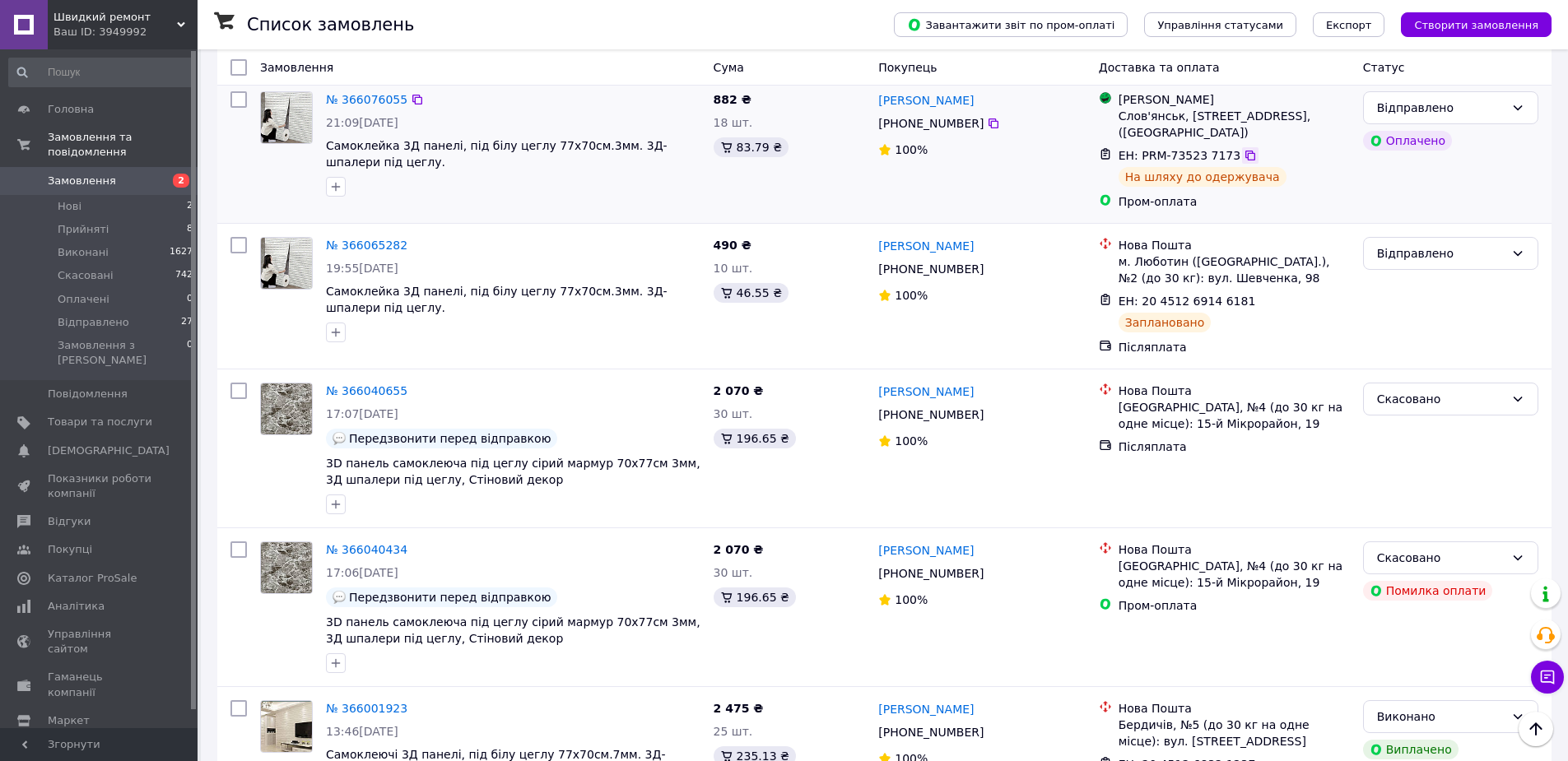
click at [1257, 162] on icon at bounding box center [1250, 155] width 13 height 13
